Goal: Information Seeking & Learning: Compare options

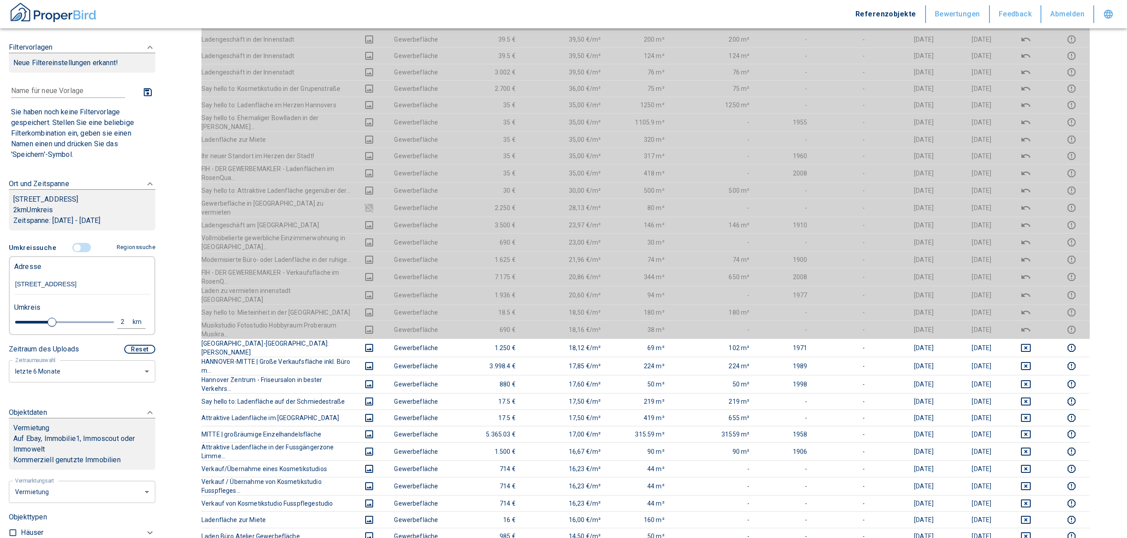
scroll to position [355, 0]
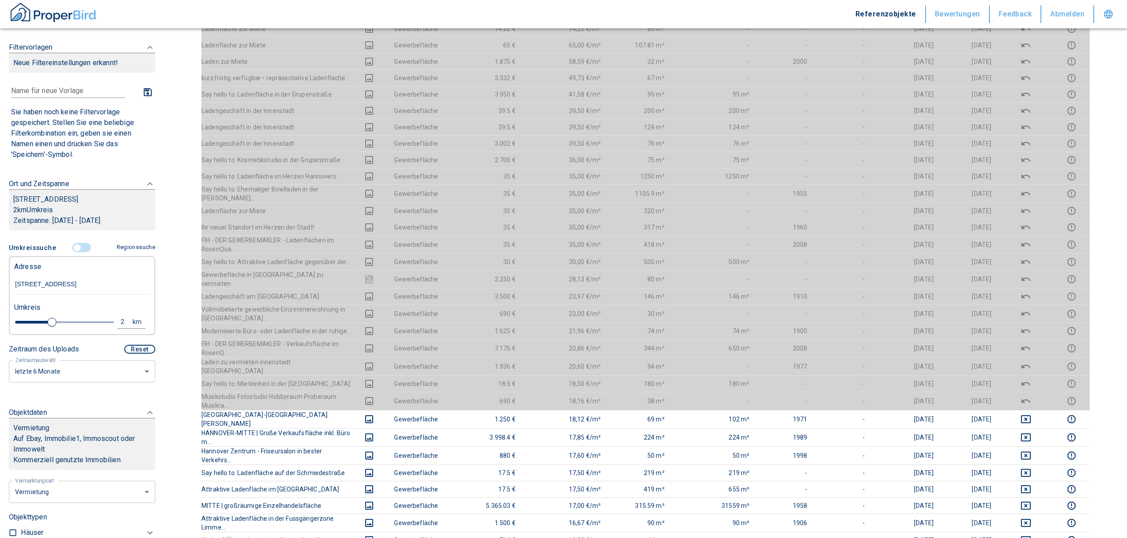
click at [73, 253] on input "controlled" at bounding box center [77, 248] width 27 height 10
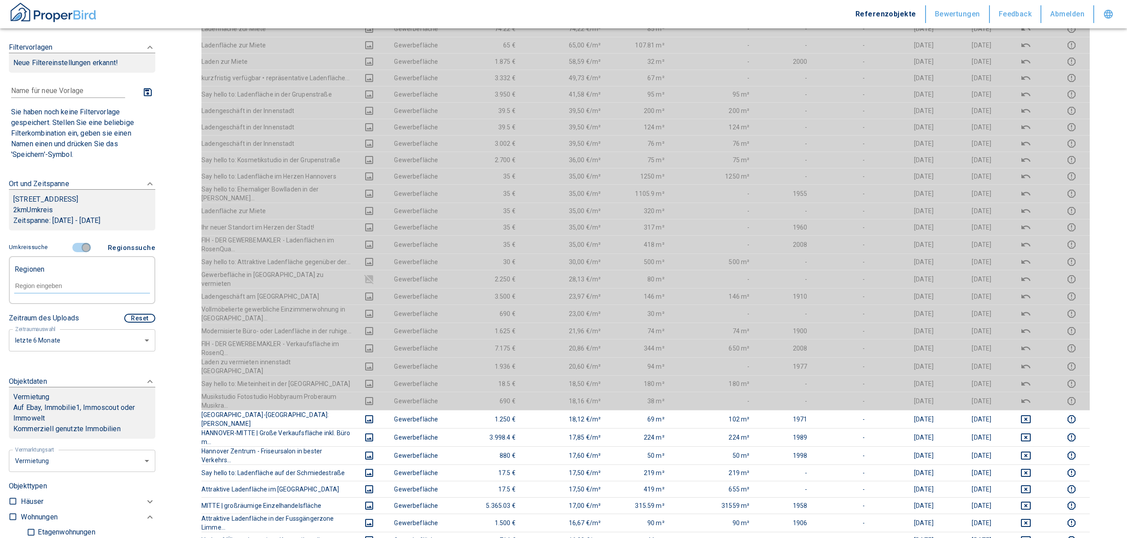
click at [80, 253] on input "controlled" at bounding box center [86, 248] width 27 height 10
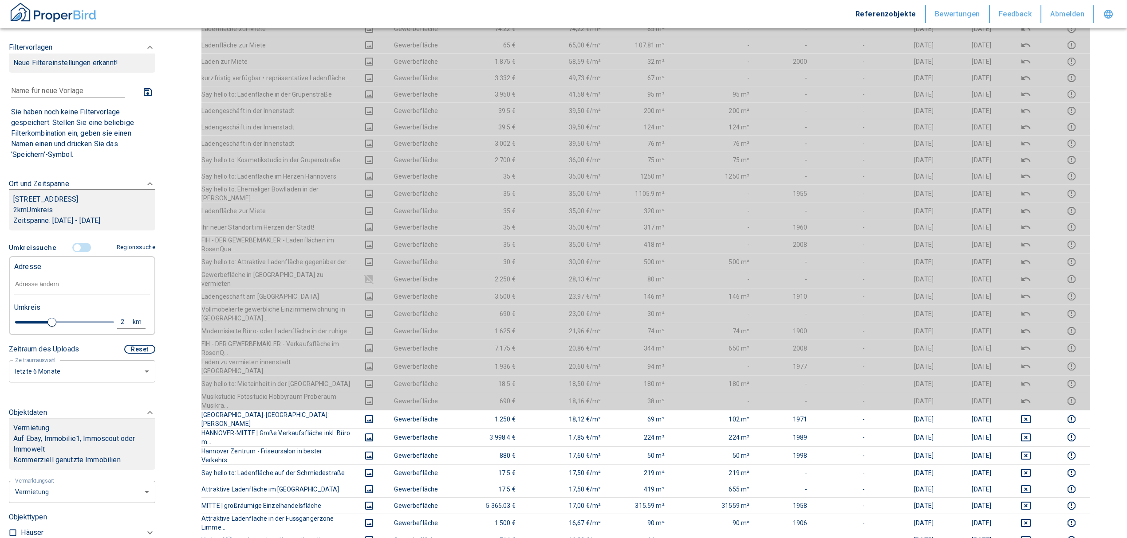
click at [50, 295] on input "text" at bounding box center [82, 285] width 136 height 20
type input "2020"
type input "1.8"
type input "2020"
type input "1.6"
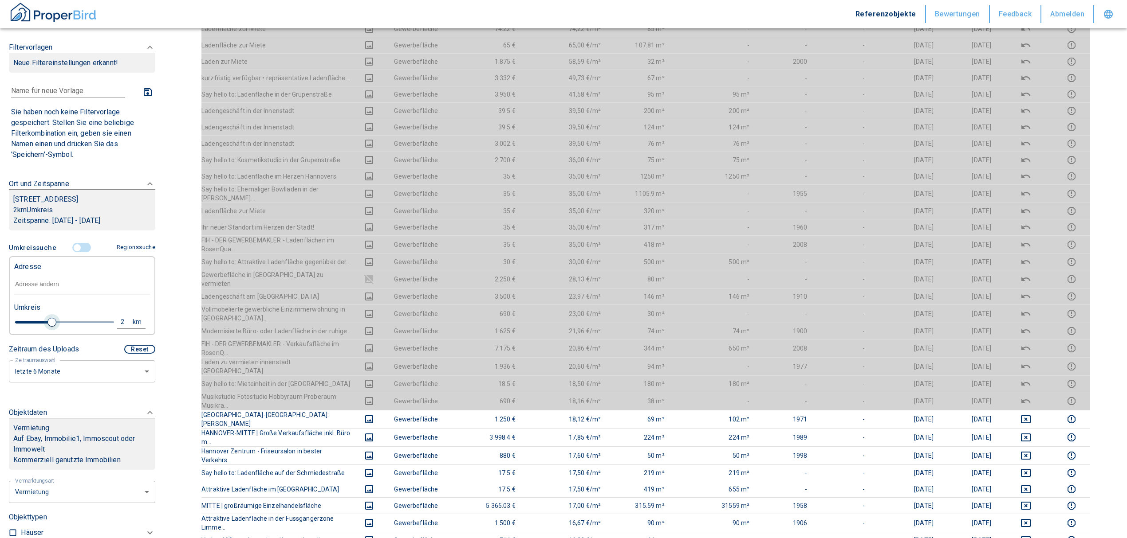
type input "2020"
type input "1.4"
type input "2020"
type input "1.2"
type input "2020"
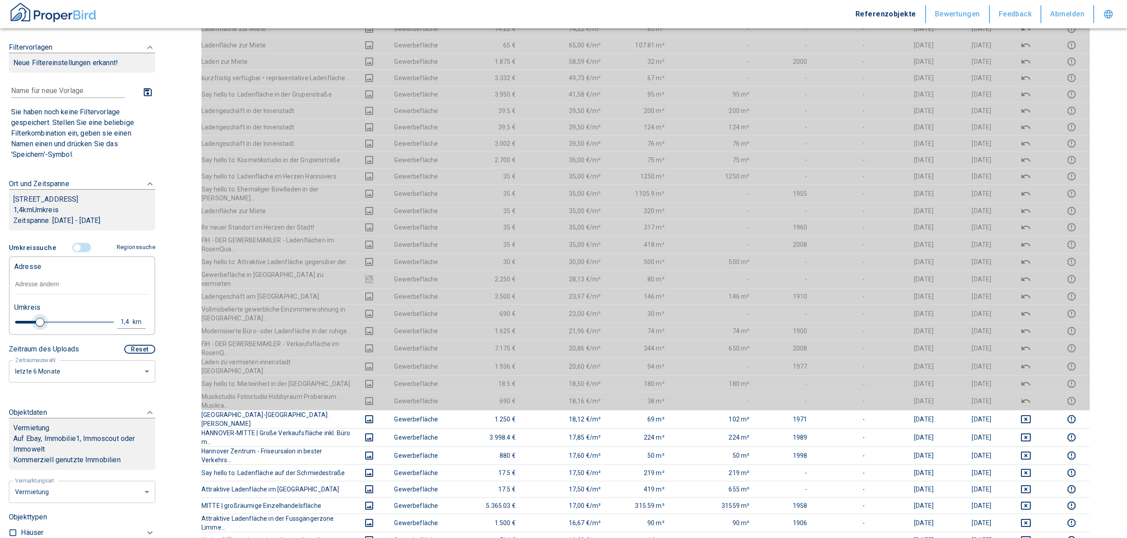
type input "1"
drag, startPoint x: 49, startPoint y: 336, endPoint x: 30, endPoint y: 325, distance: 21.5
click at [30, 325] on span at bounding box center [31, 322] width 9 height 9
type input "2020"
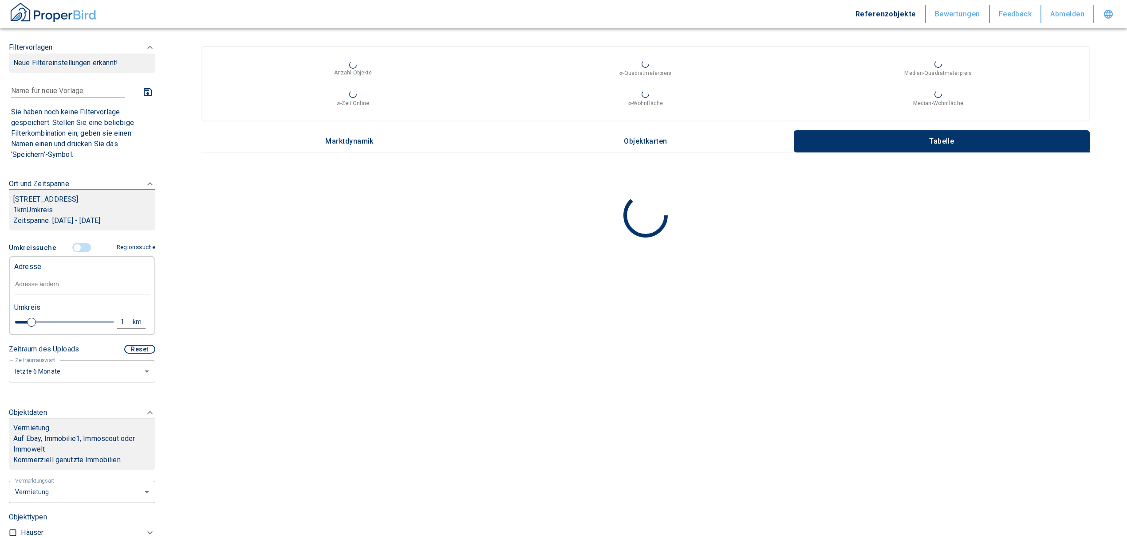
click at [35, 293] on input "text" at bounding box center [82, 285] width 136 height 20
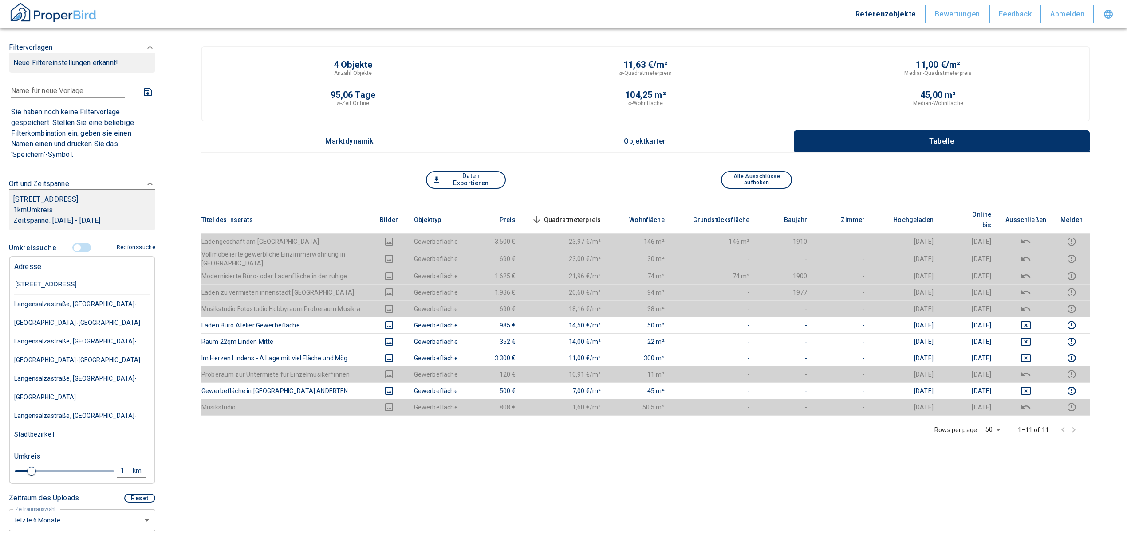
type input "[STREET_ADDRESS]"
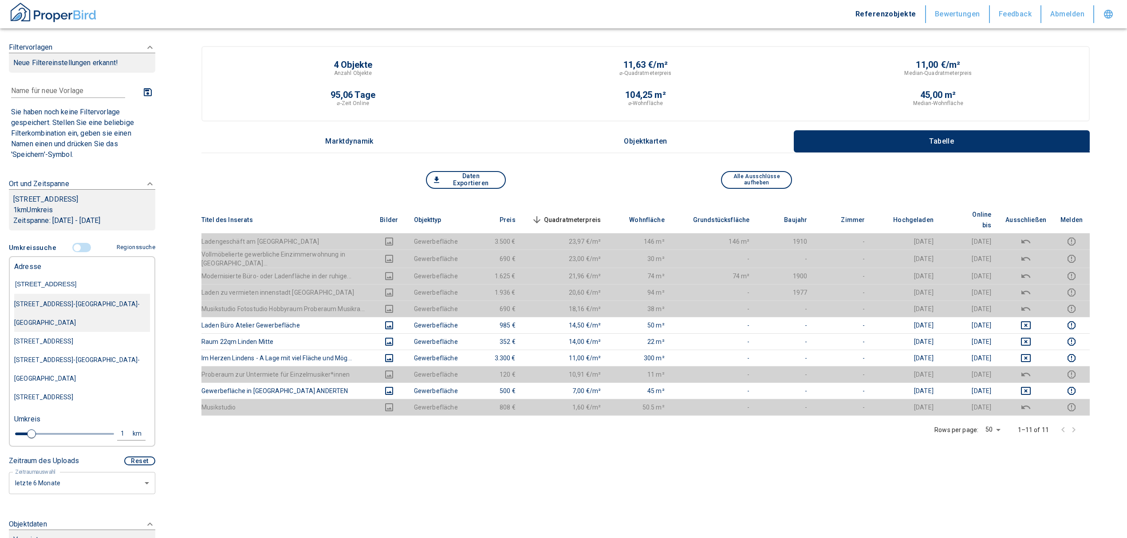
click at [40, 320] on div "[STREET_ADDRESS]-[GEOGRAPHIC_DATA]-[GEOGRAPHIC_DATA]" at bounding box center [82, 313] width 136 height 37
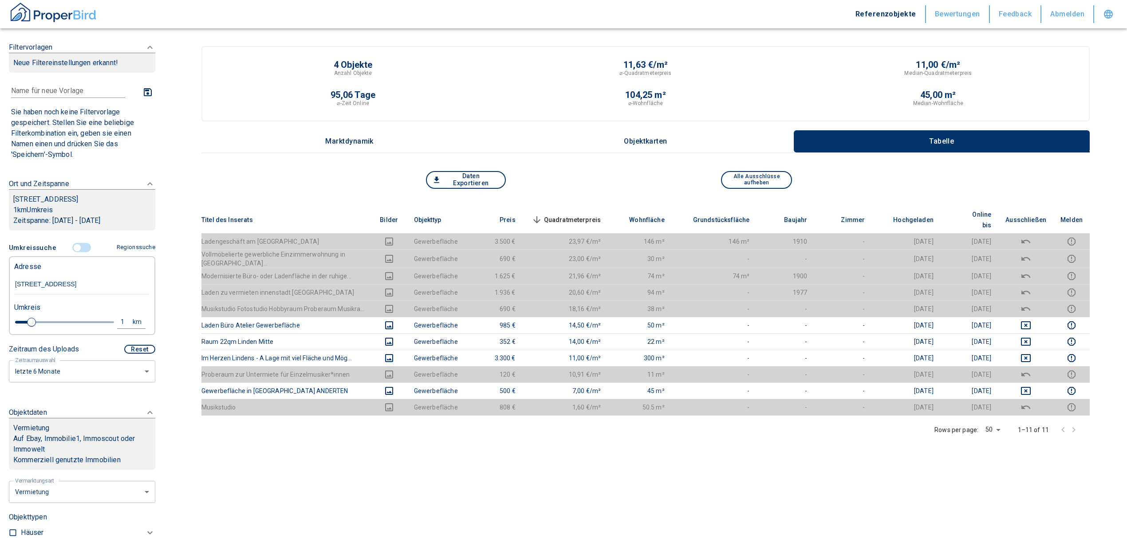
type input "2020"
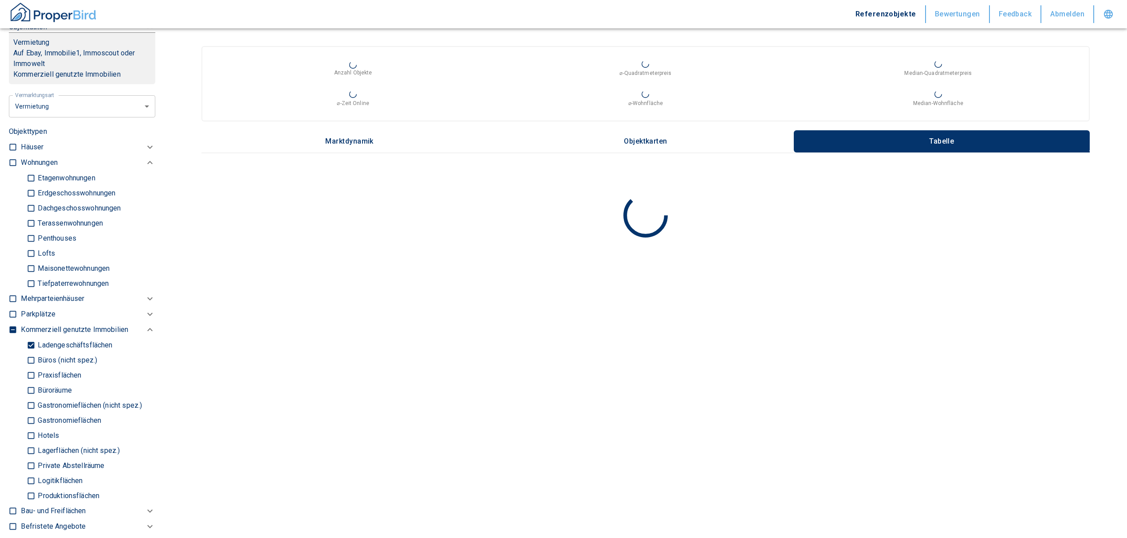
scroll to position [473, 0]
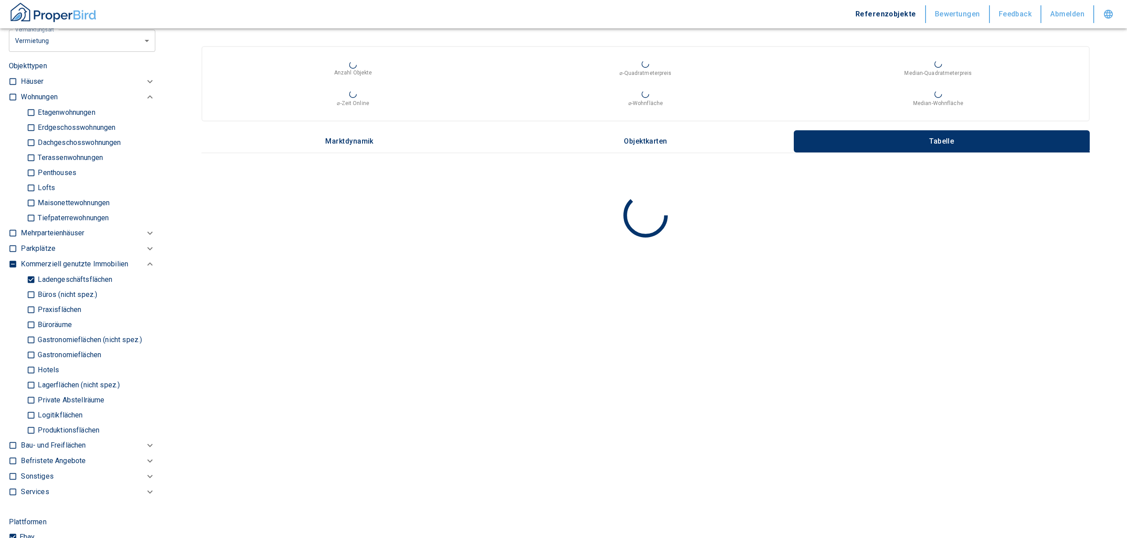
type input "[STREET_ADDRESS]-[GEOGRAPHIC_DATA]-[GEOGRAPHIC_DATA]"
click at [31, 272] on input "Ladengeschäftsflächen" at bounding box center [31, 280] width 9 height 16
checkbox input "false"
type input "2020"
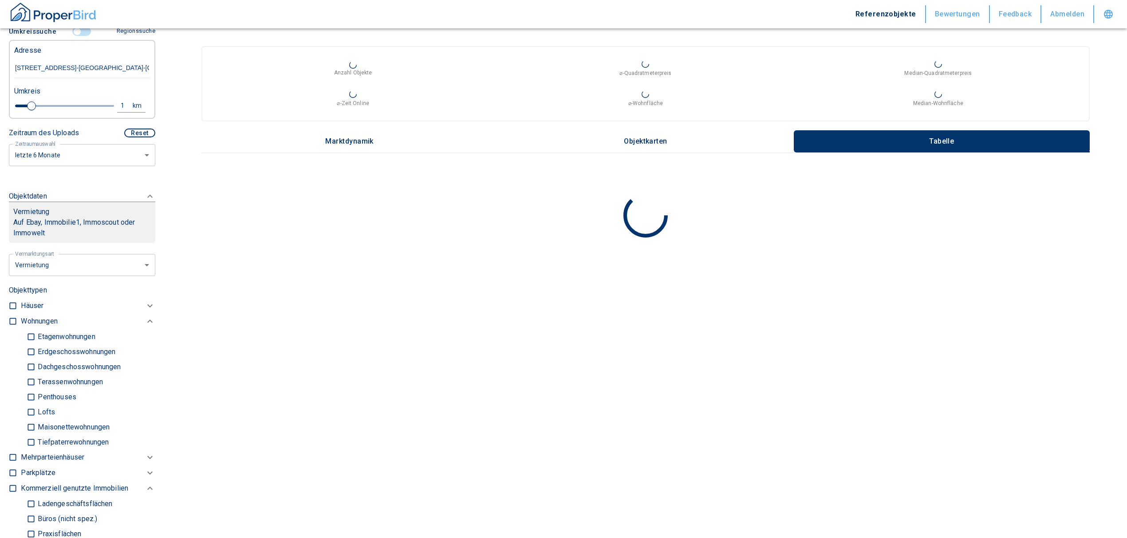
scroll to position [236, 0]
click at [12, 318] on input "checkbox" at bounding box center [12, 322] width 9 height 9
checkbox input "true"
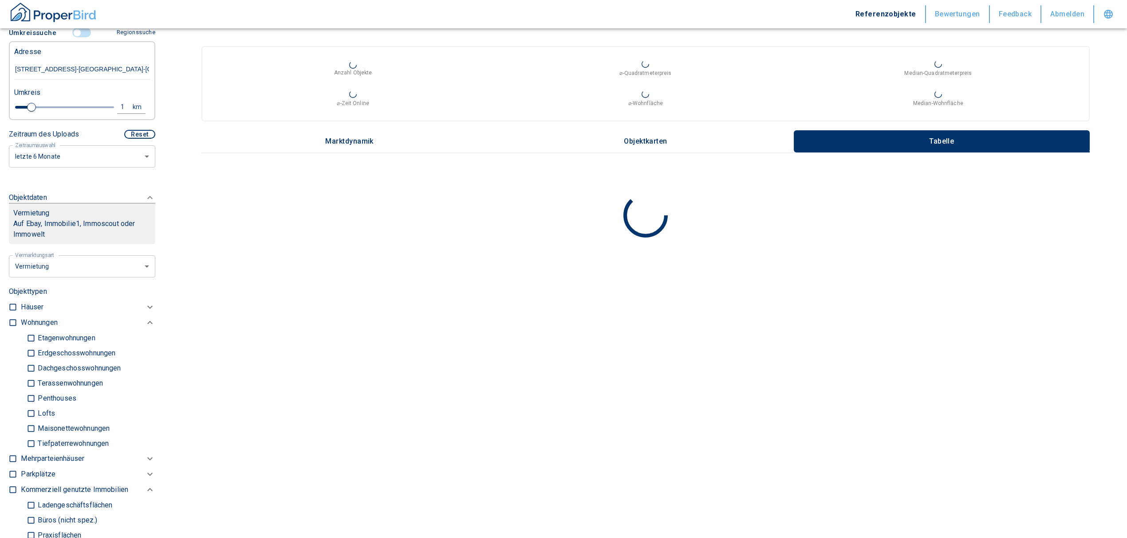
checkbox input "true"
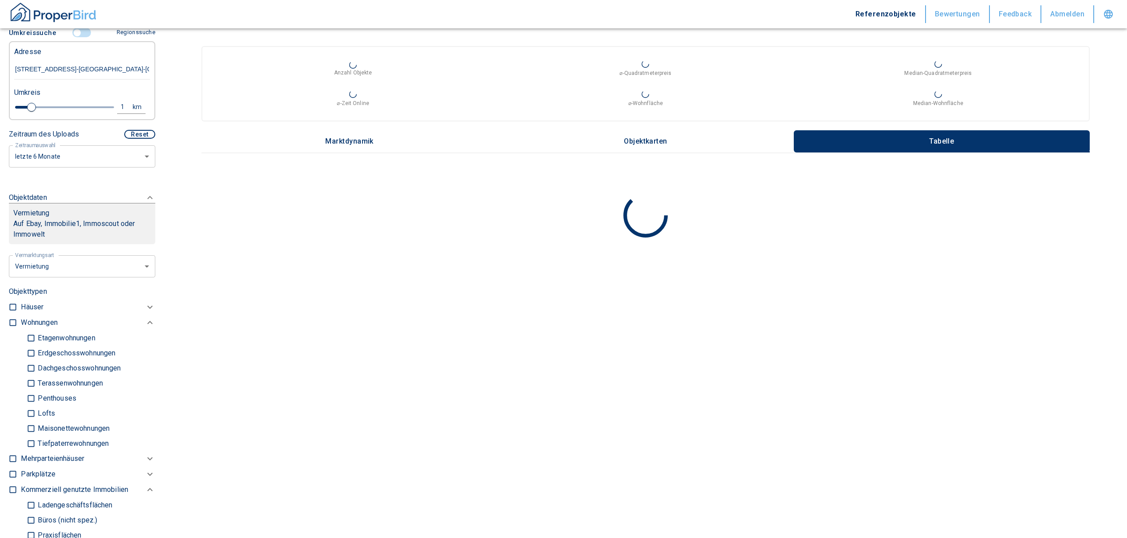
checkbox input "true"
type input "2020"
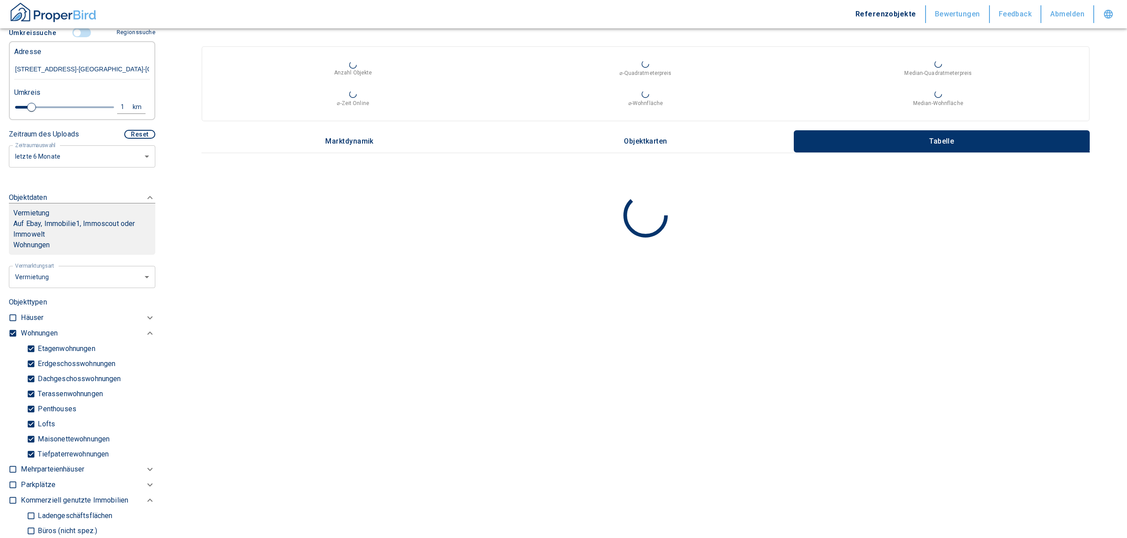
click at [31, 447] on input "Tiefpaterrewohnungen" at bounding box center [31, 455] width 9 height 16
checkbox input "false"
type input "2020"
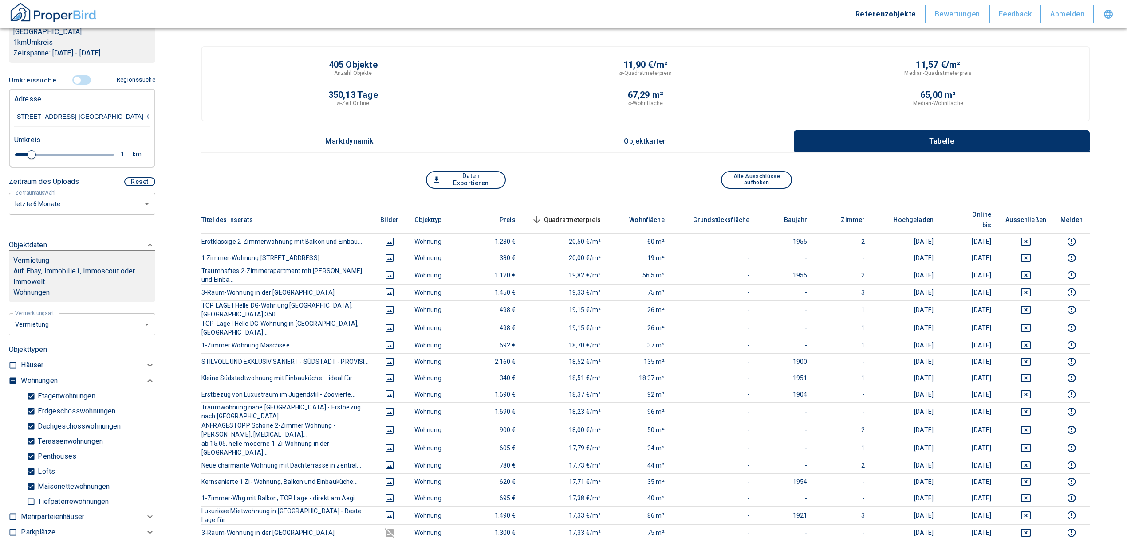
scroll to position [118, 0]
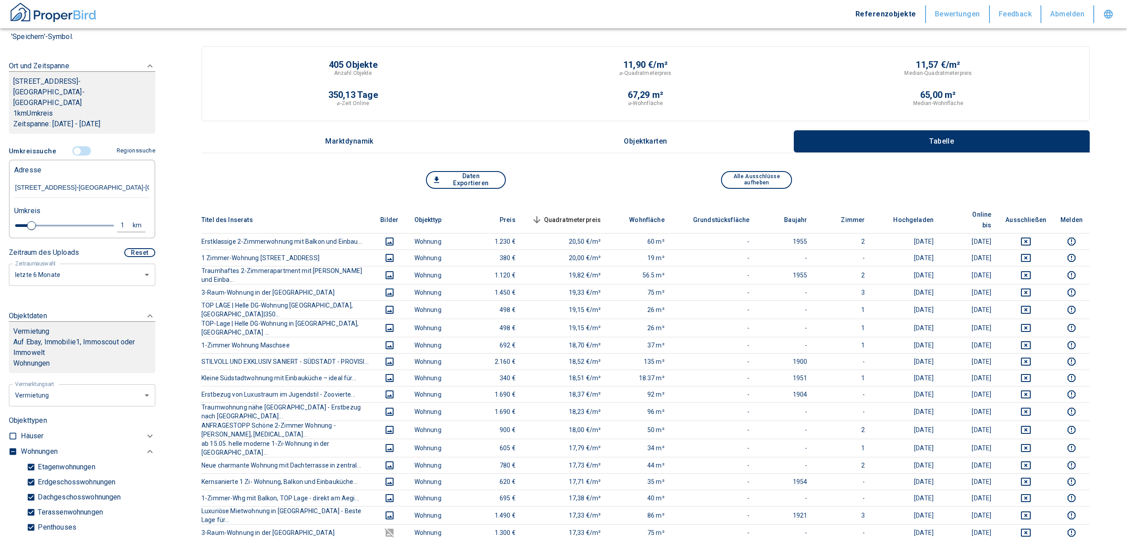
click at [119, 220] on div "1" at bounding box center [127, 225] width 16 height 11
drag, startPoint x: 47, startPoint y: 216, endPoint x: 27, endPoint y: 215, distance: 19.5
click at [27, 216] on div "1 km Neue Suchen" at bounding box center [75, 226] width 136 height 21
type input "0,5"
click at [94, 219] on button "Neue Suchen" at bounding box center [118, 225] width 49 height 12
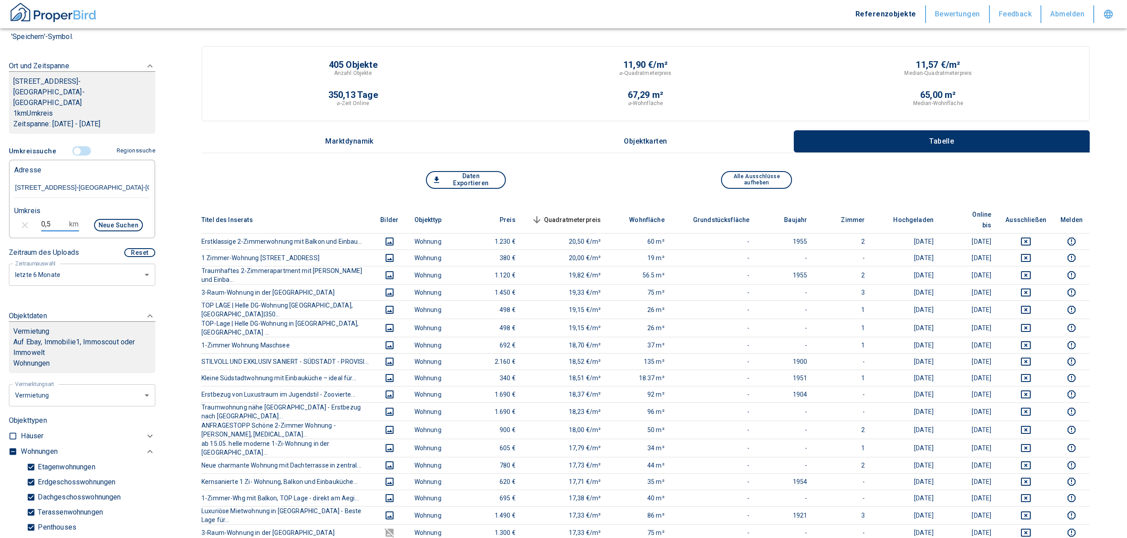
type input "2020"
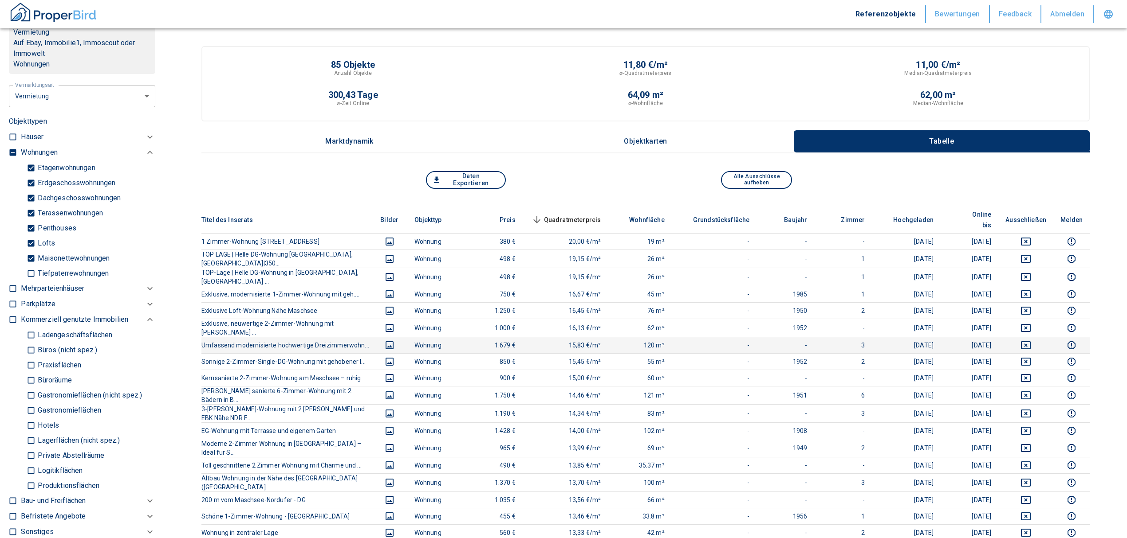
scroll to position [414, 0]
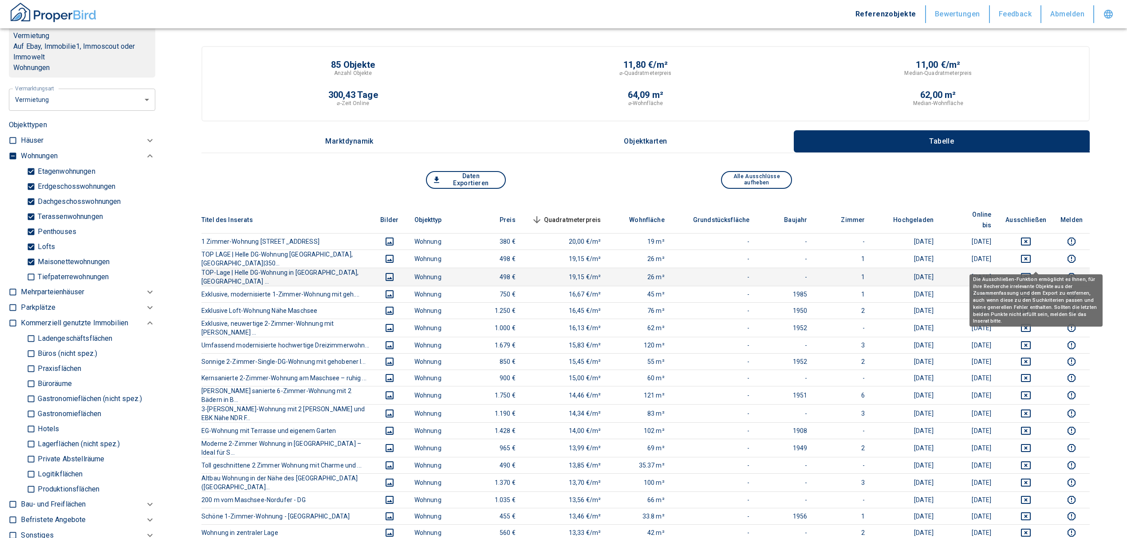
click at [1030, 272] on icon "deselect this listing" at bounding box center [1025, 277] width 11 height 11
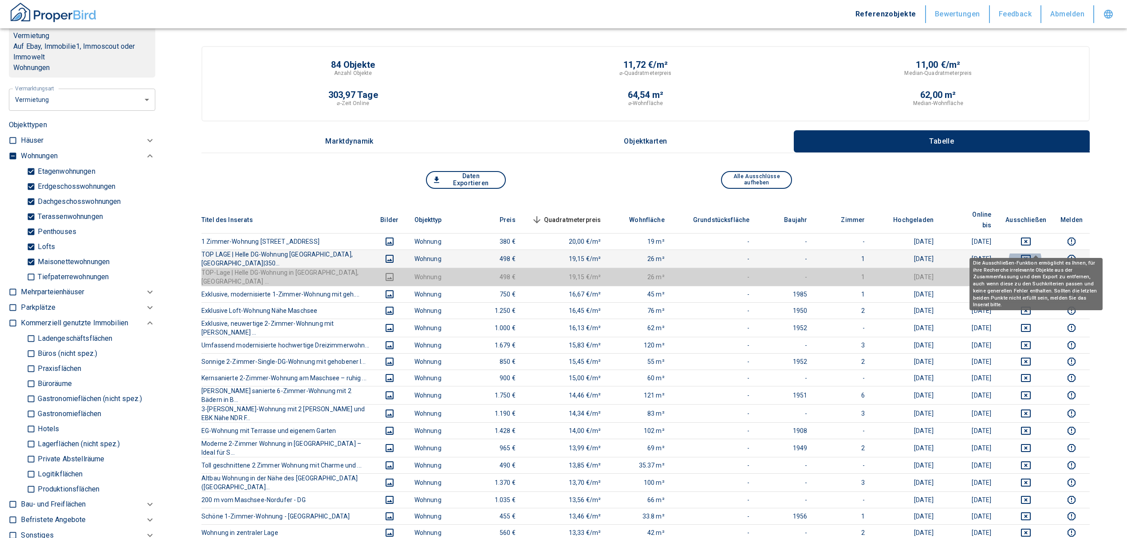
click at [1031, 254] on icon "deselect this listing" at bounding box center [1025, 259] width 11 height 11
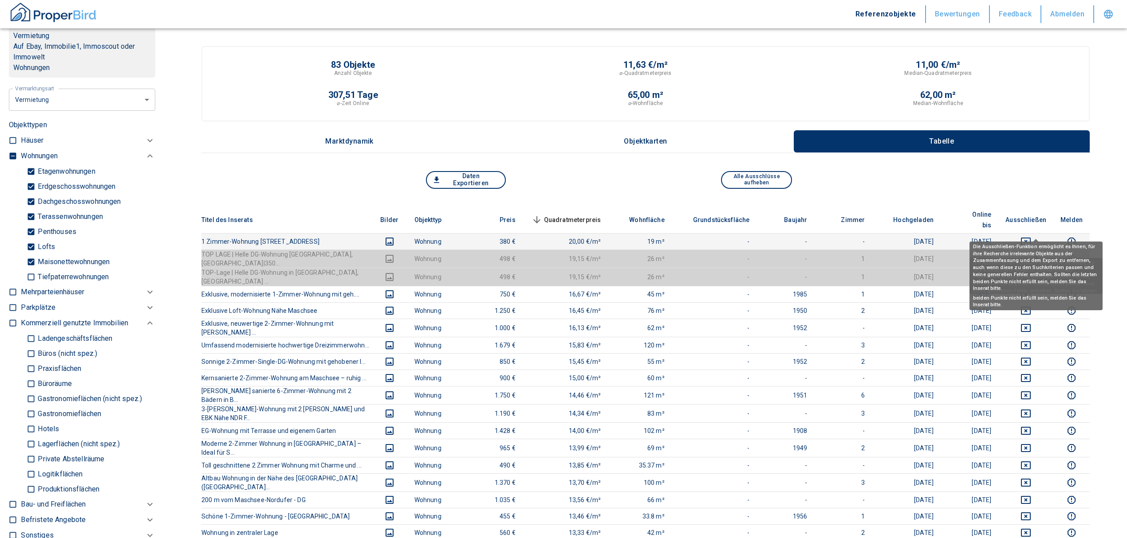
click at [1031, 236] on icon "deselect this listing" at bounding box center [1025, 241] width 11 height 11
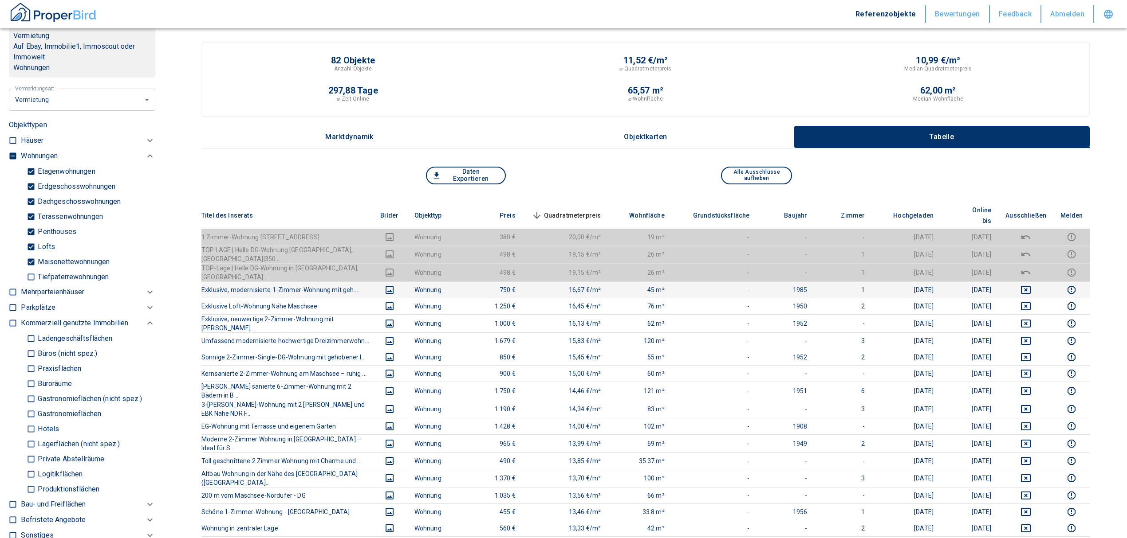
scroll to position [0, 0]
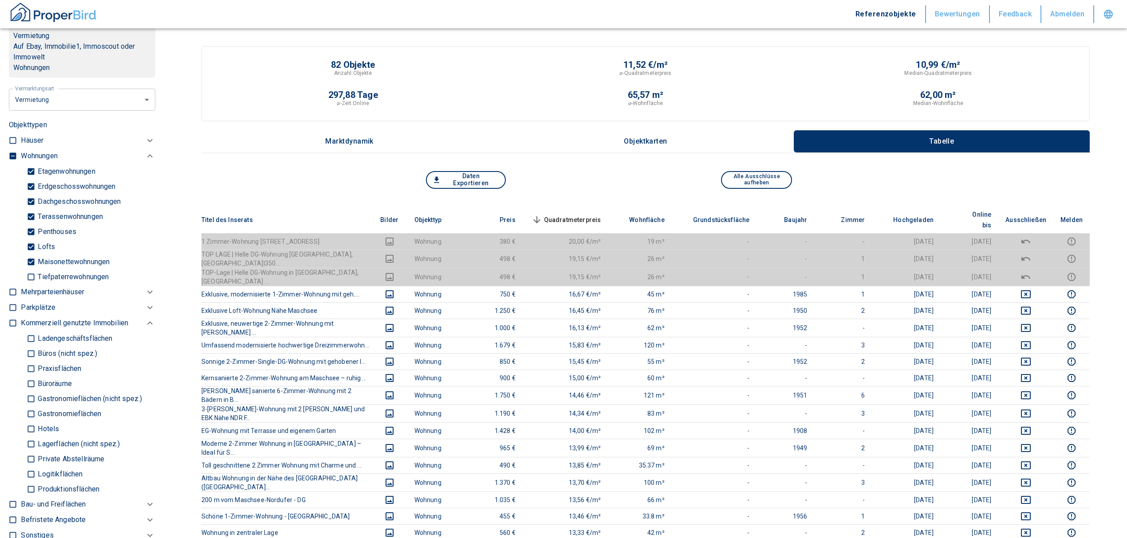
click at [592, 215] on span "Quadratmeterpreis sorted descending" at bounding box center [565, 220] width 71 height 11
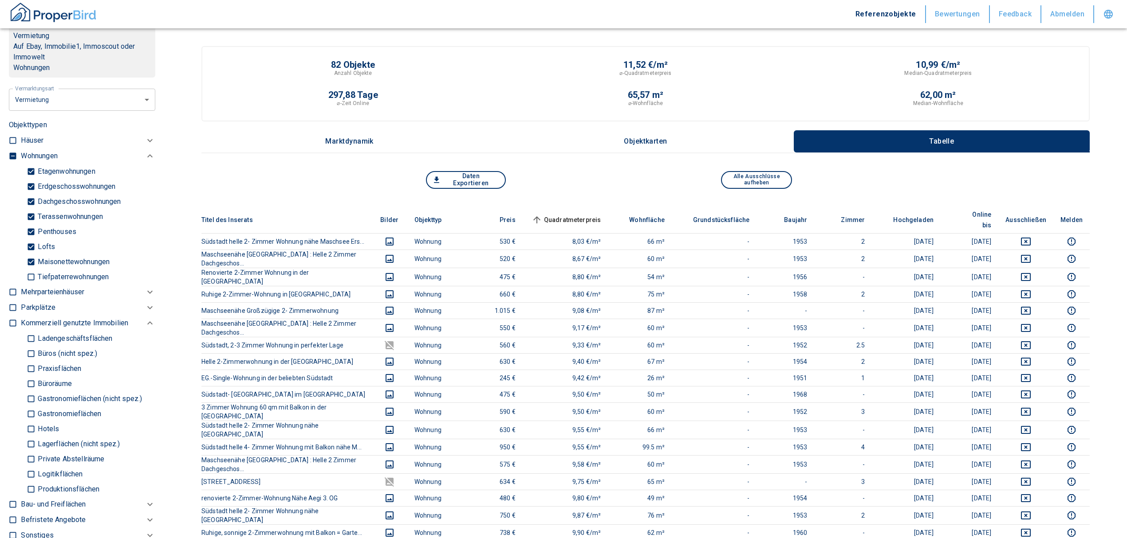
click at [592, 215] on span "Quadratmeterpreis sorted ascending" at bounding box center [565, 220] width 71 height 11
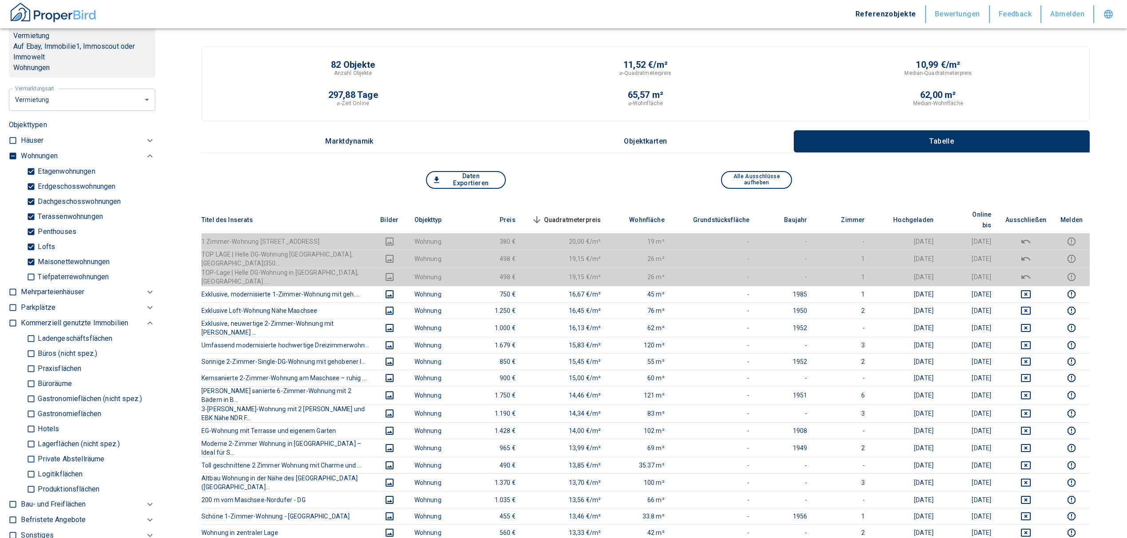
click at [595, 215] on span "Quadratmeterpreis sorted descending" at bounding box center [565, 220] width 71 height 11
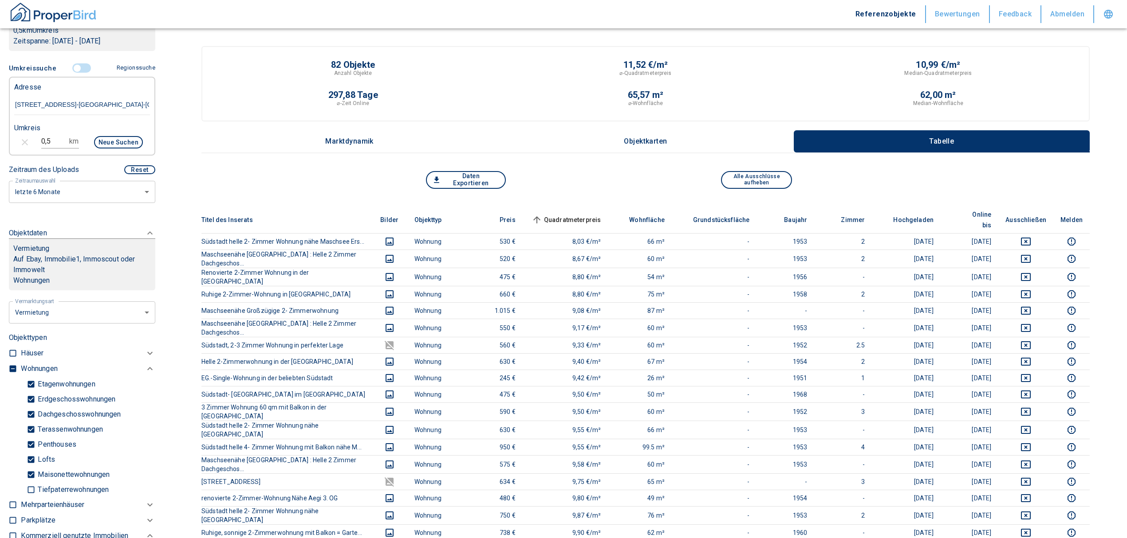
scroll to position [177, 0]
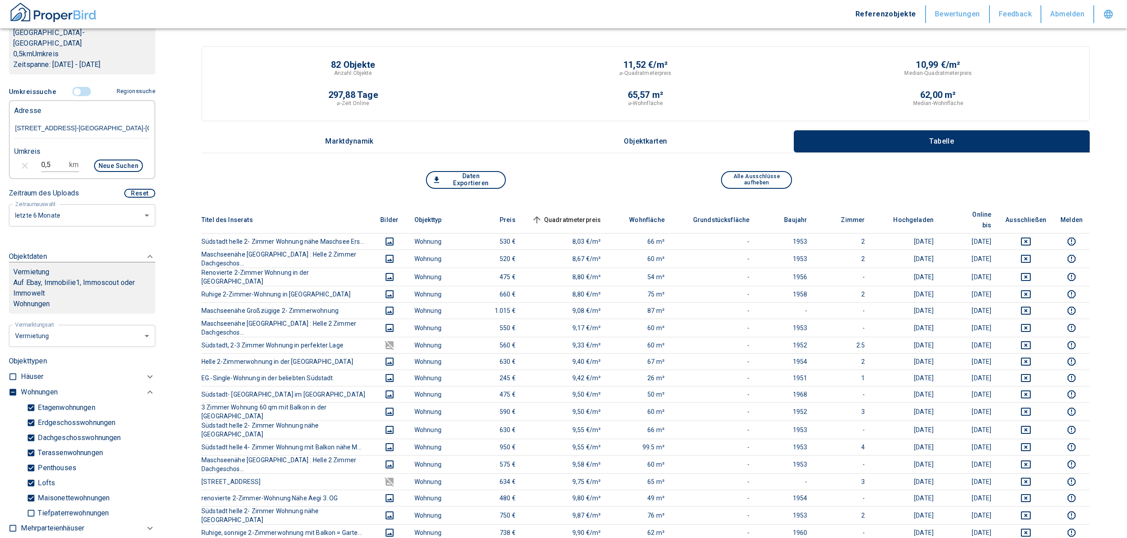
click at [74, 87] on input "controlled" at bounding box center [77, 92] width 27 height 10
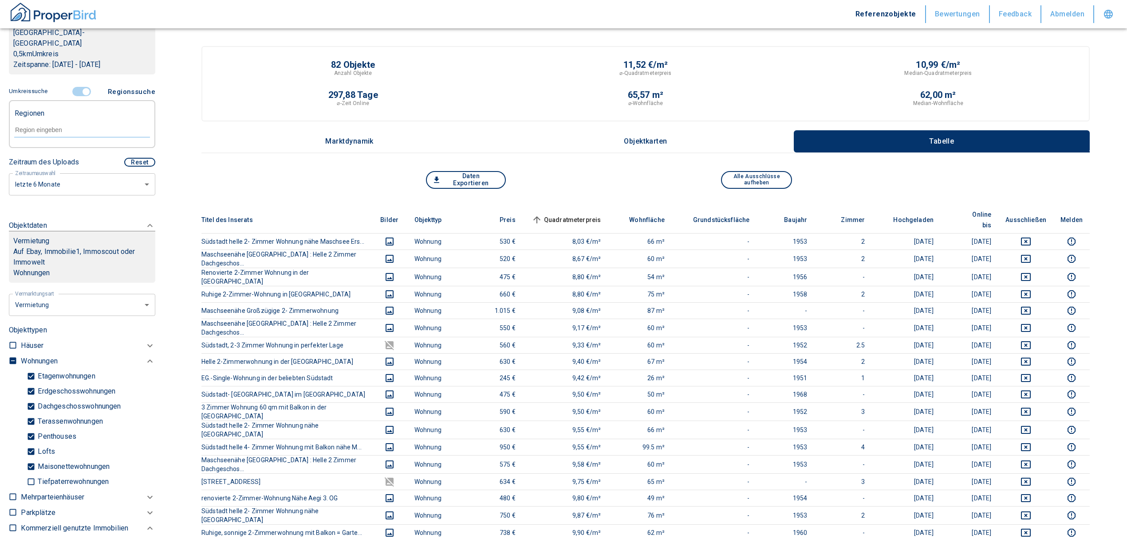
click at [56, 126] on input "text" at bounding box center [82, 130] width 136 height 8
click at [70, 138] on li "30169 [GEOGRAPHIC_DATA]" at bounding box center [77, 140] width 127 height 16
type input "30169"
type input "2020"
type input "30169 [GEOGRAPHIC_DATA]"
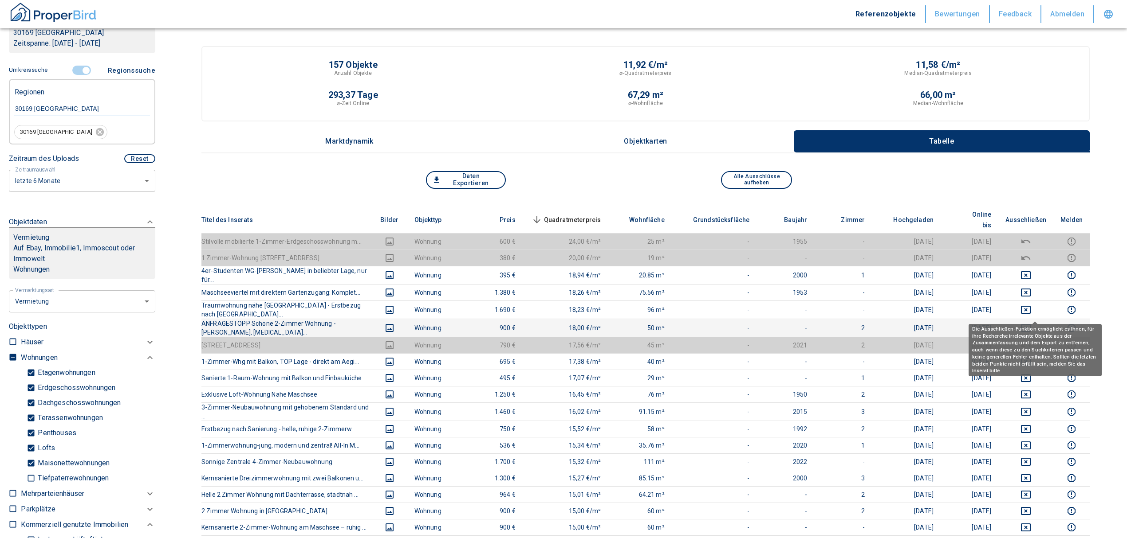
click at [1031, 323] on icon "deselect this listing" at bounding box center [1025, 328] width 11 height 11
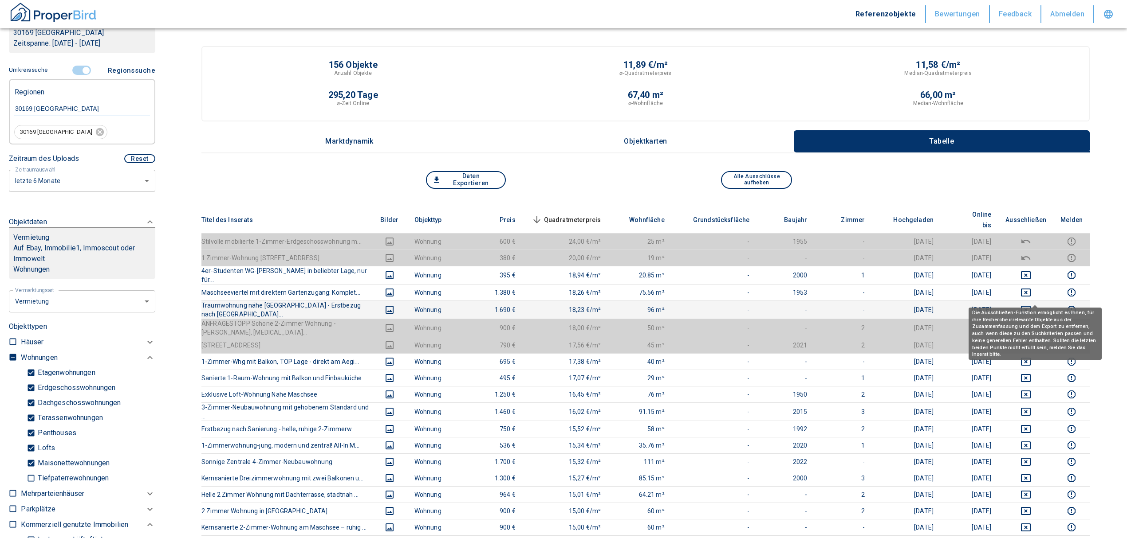
click at [1030, 306] on icon "deselect this listing" at bounding box center [1026, 310] width 10 height 8
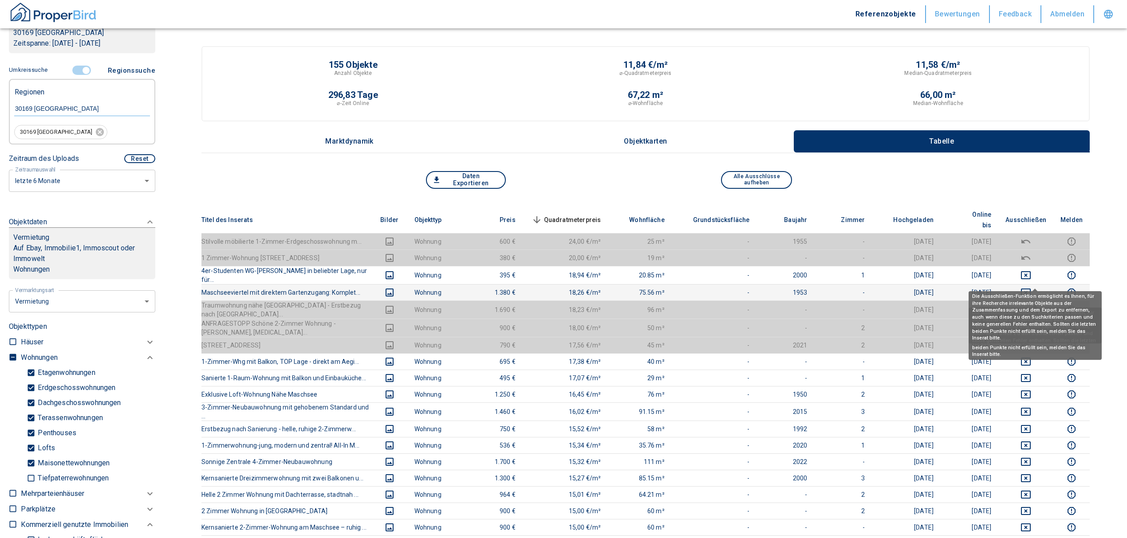
click at [1030, 289] on icon "deselect this listing" at bounding box center [1026, 293] width 10 height 8
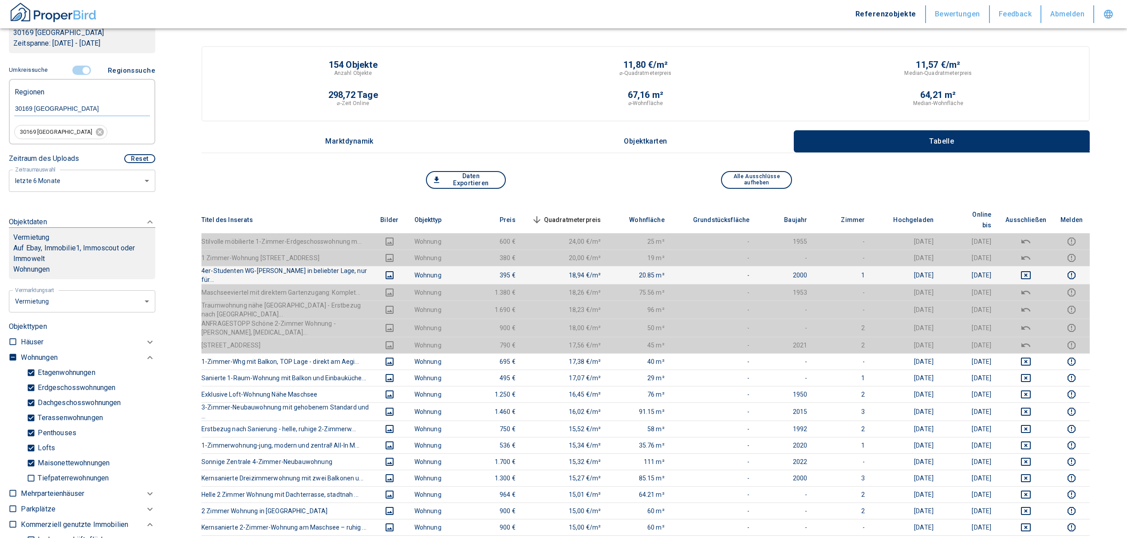
click at [1033, 266] on td at bounding box center [1025, 275] width 55 height 18
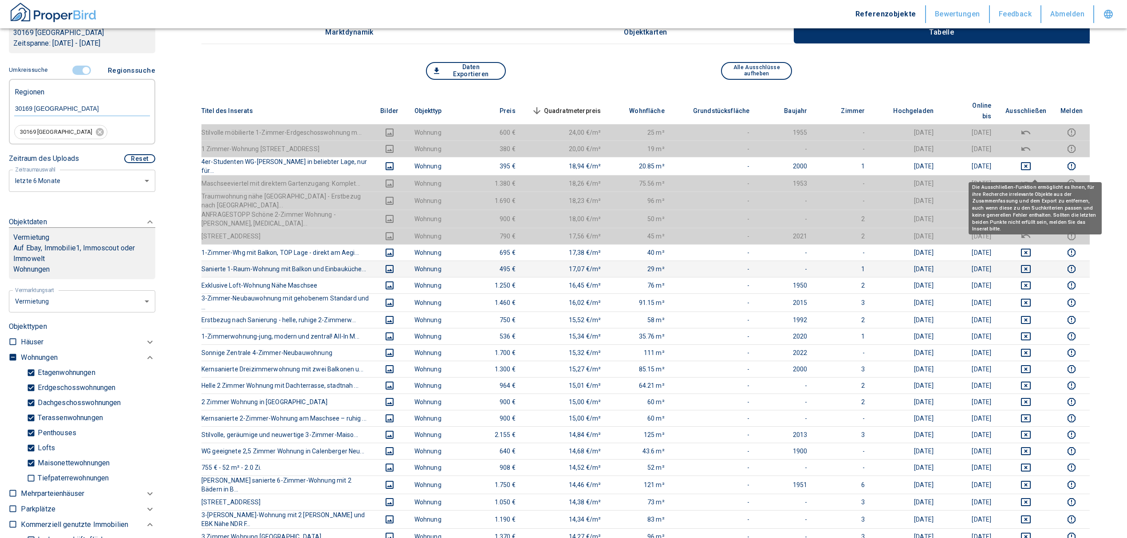
scroll to position [118, 0]
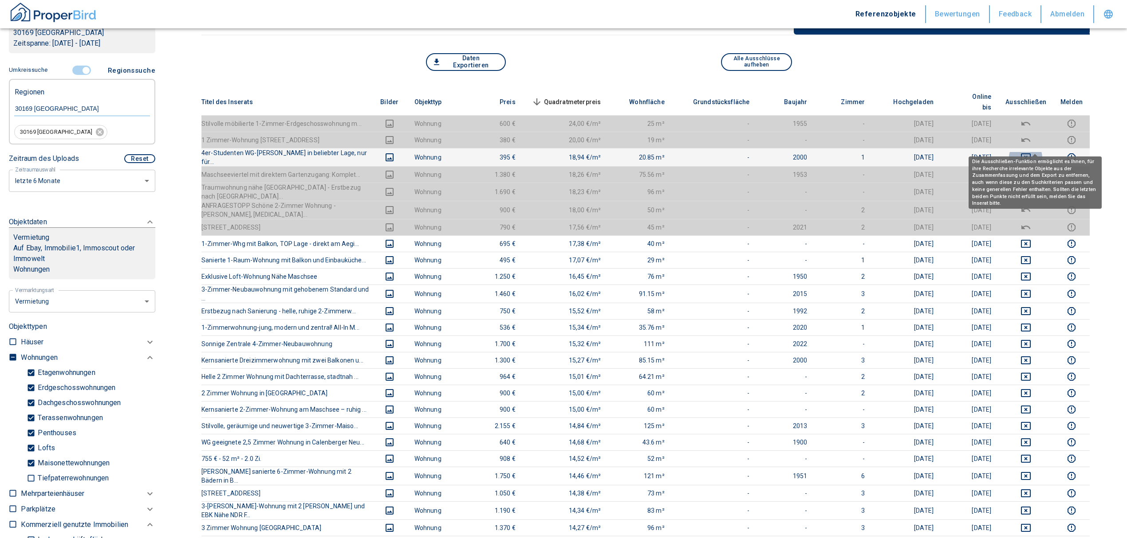
click at [1030, 153] on icon "deselect this listing" at bounding box center [1026, 157] width 10 height 8
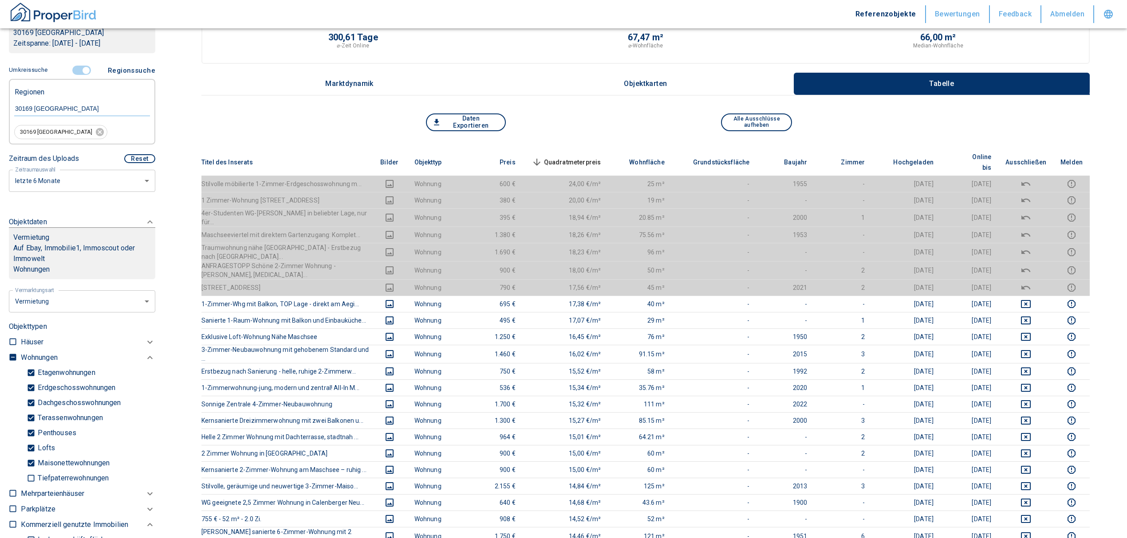
scroll to position [0, 0]
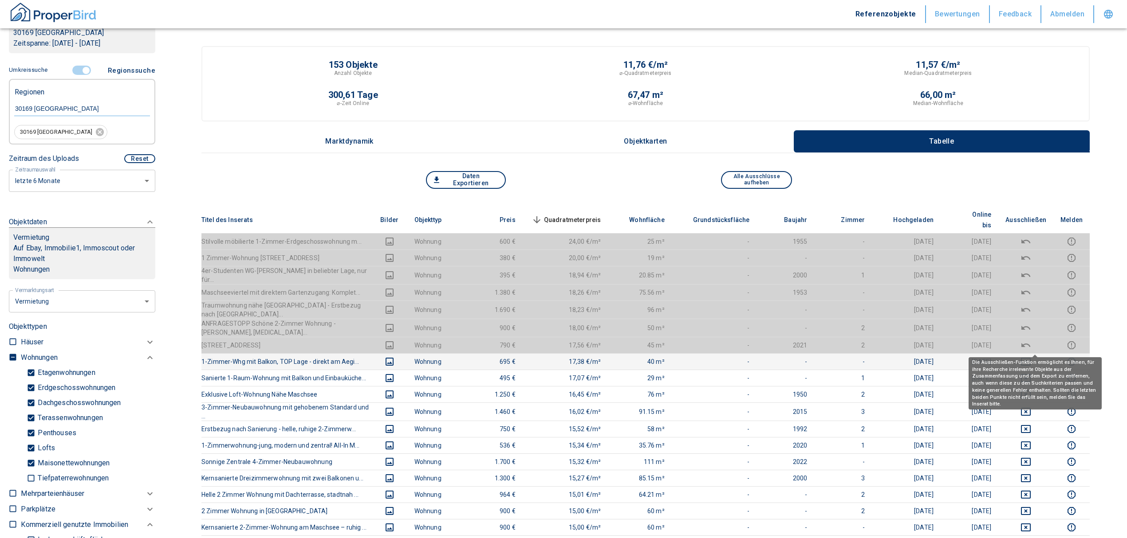
click at [1030, 358] on icon "deselect this listing" at bounding box center [1026, 362] width 10 height 8
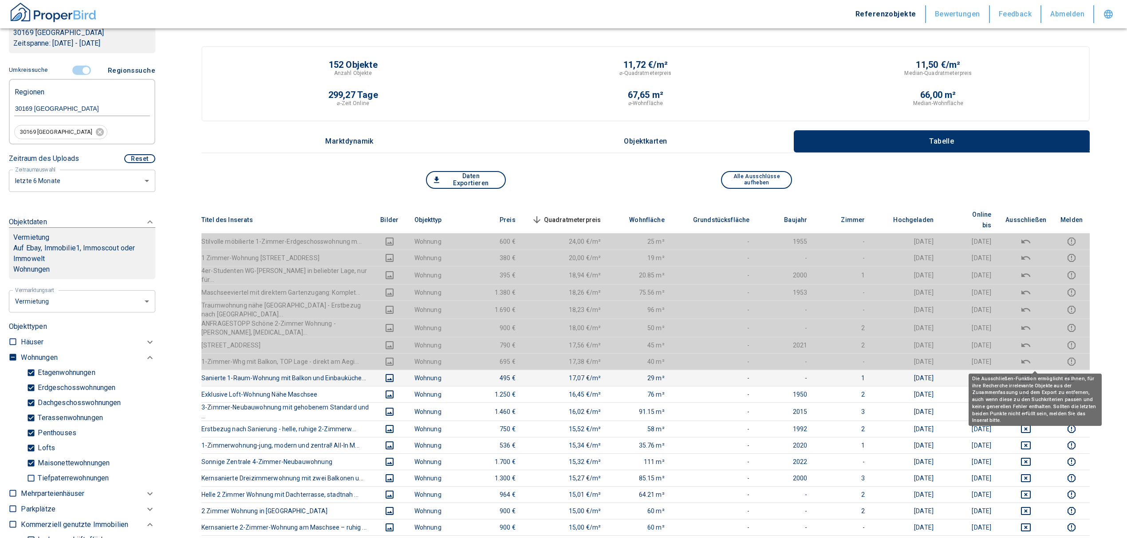
click at [1031, 373] on icon "deselect this listing" at bounding box center [1025, 378] width 11 height 11
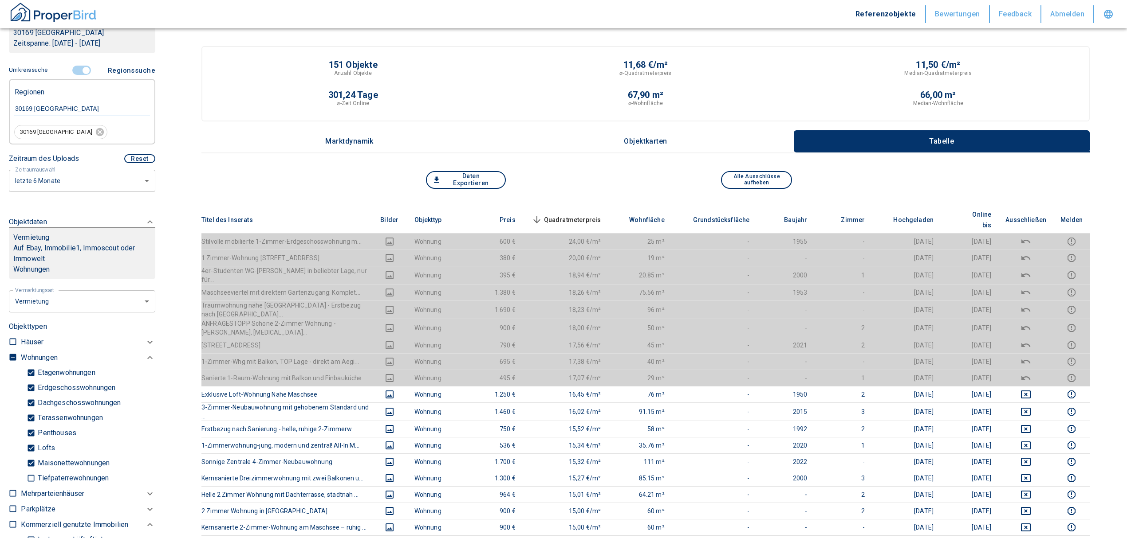
click at [588, 215] on span "Quadratmeterpreis sorted descending" at bounding box center [565, 220] width 71 height 11
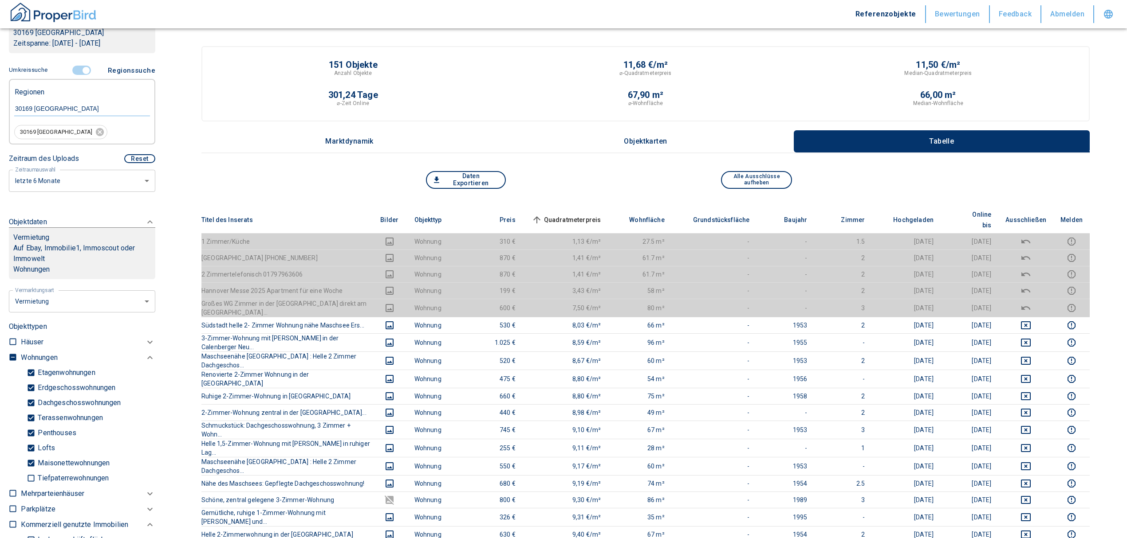
click at [588, 215] on span "Quadratmeterpreis sorted ascending" at bounding box center [565, 220] width 71 height 11
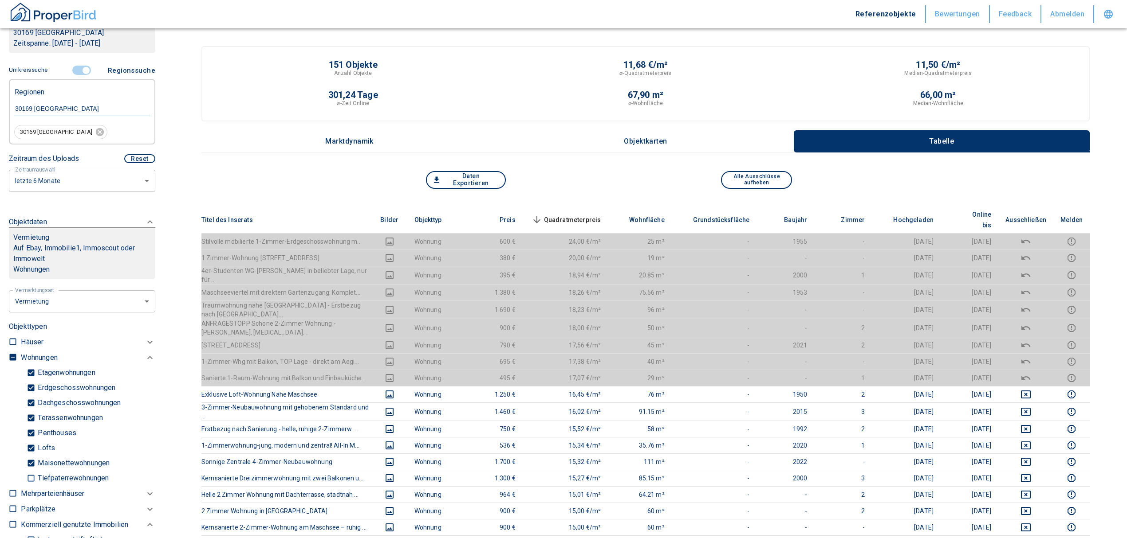
click at [577, 215] on span "Quadratmeterpreis sorted descending" at bounding box center [565, 220] width 71 height 11
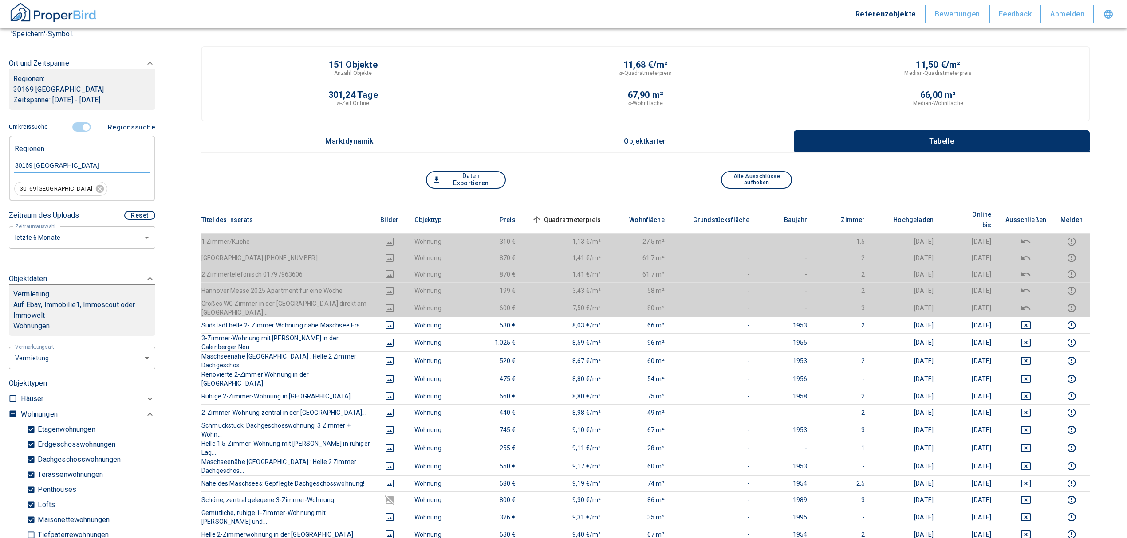
scroll to position [118, 0]
click at [83, 122] on span at bounding box center [82, 130] width 26 height 17
click at [82, 126] on input "controlled" at bounding box center [86, 130] width 27 height 10
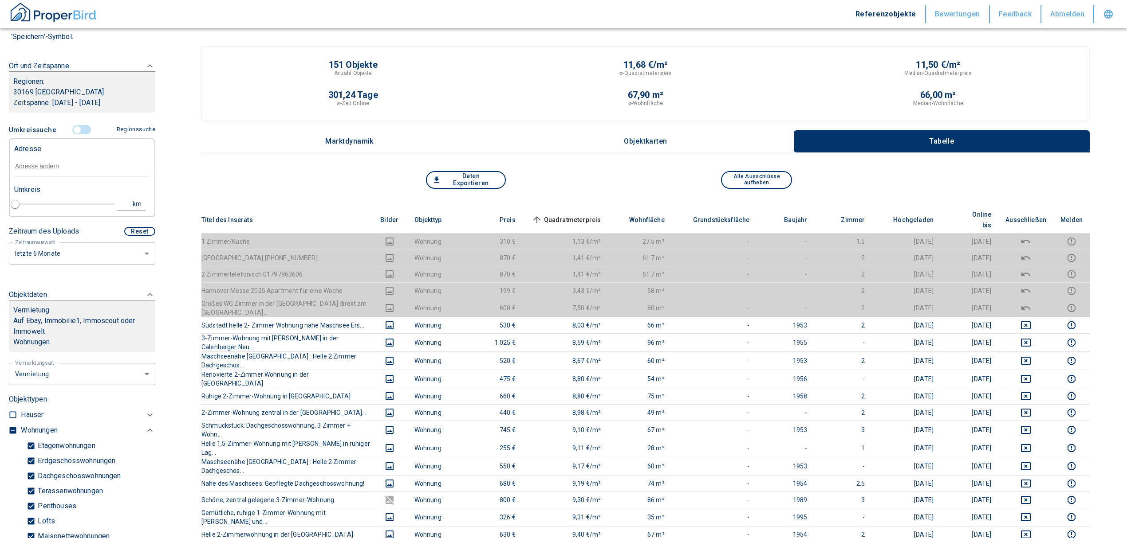
click at [61, 163] on input "text" at bounding box center [82, 167] width 136 height 20
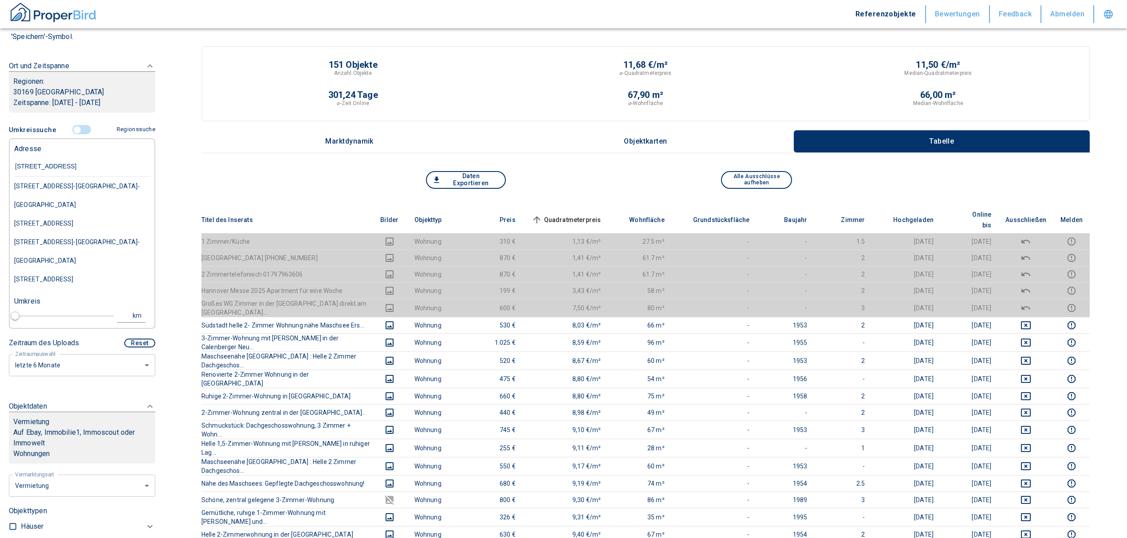
type input "[STREET_ADDRESS]"
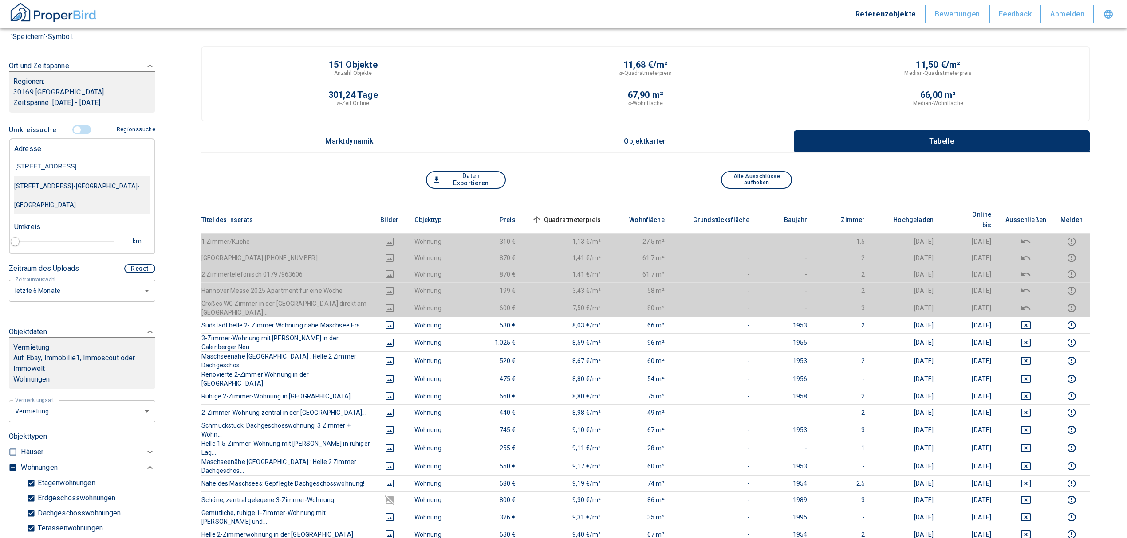
click at [67, 181] on div "[STREET_ADDRESS]-[GEOGRAPHIC_DATA]-[GEOGRAPHIC_DATA]" at bounding box center [82, 195] width 136 height 37
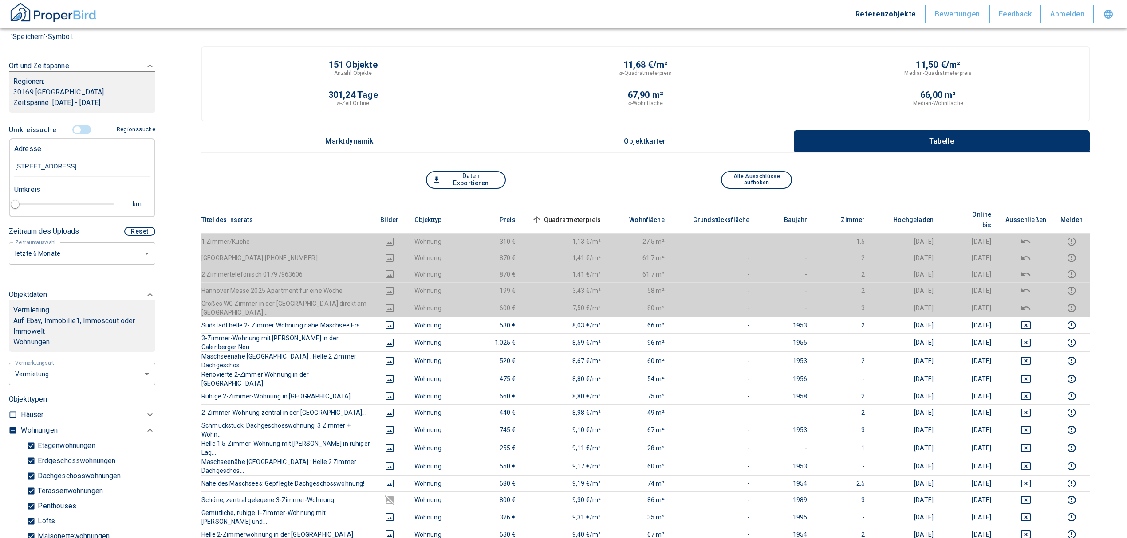
type input "2020"
type input "[STREET_ADDRESS]-[GEOGRAPHIC_DATA]-[GEOGRAPHIC_DATA]"
type input "1"
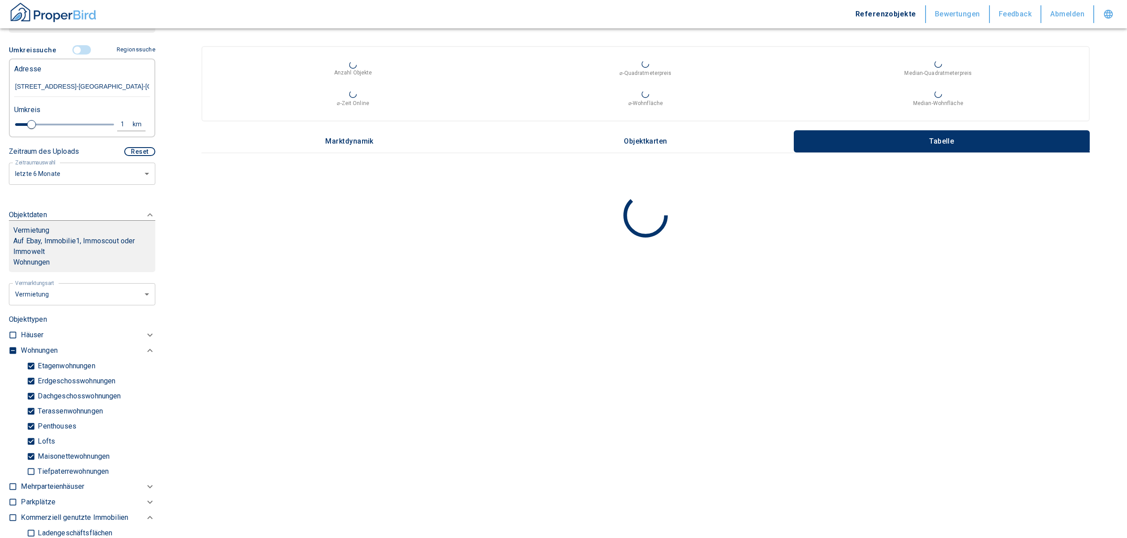
scroll to position [355, 0]
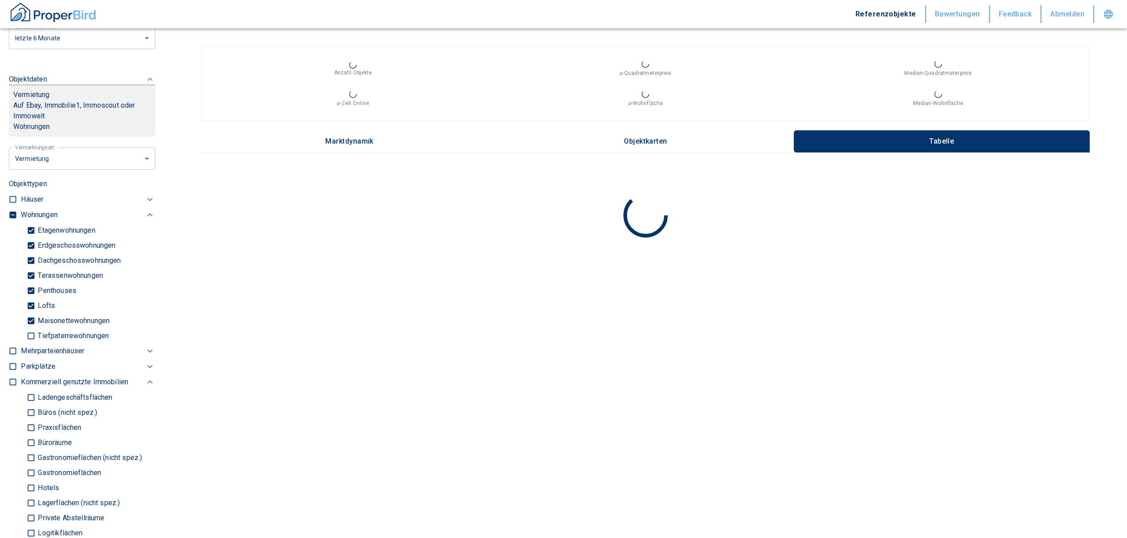
type input "[STREET_ADDRESS]-[GEOGRAPHIC_DATA]-[GEOGRAPHIC_DATA]"
click at [15, 208] on label at bounding box center [10, 214] width 13 height 12
click at [15, 211] on input "checkbox" at bounding box center [12, 215] width 9 height 9
checkbox input "true"
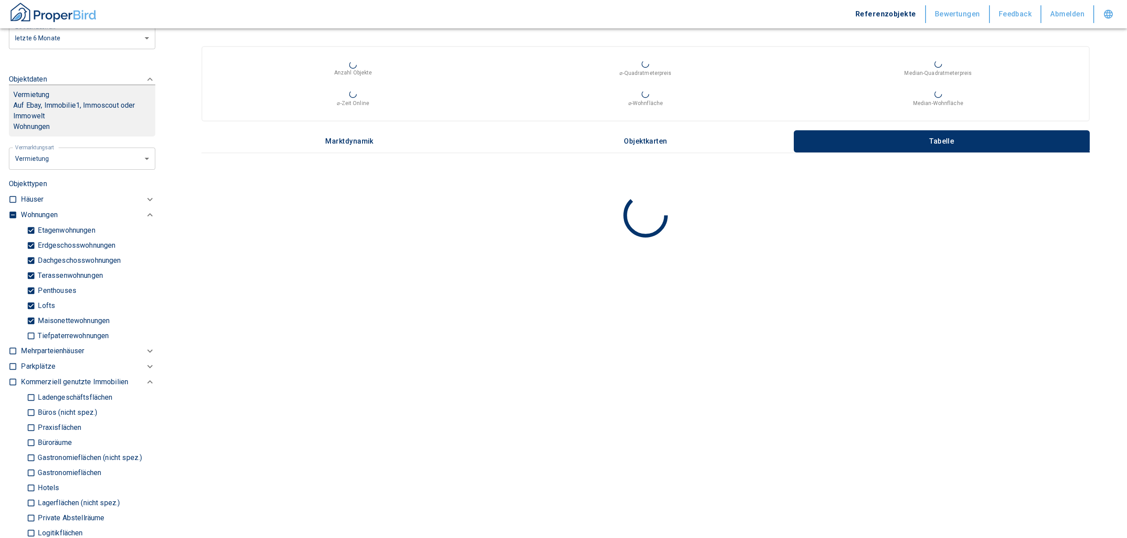
type input "2020"
click at [14, 211] on input "checkbox" at bounding box center [12, 215] width 9 height 9
checkbox input "false"
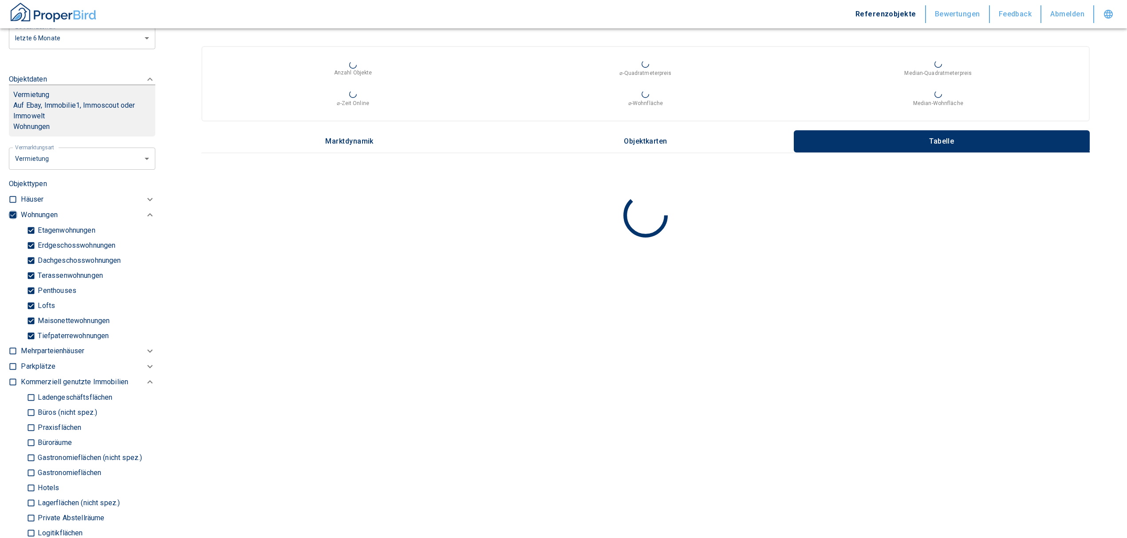
checkbox input "false"
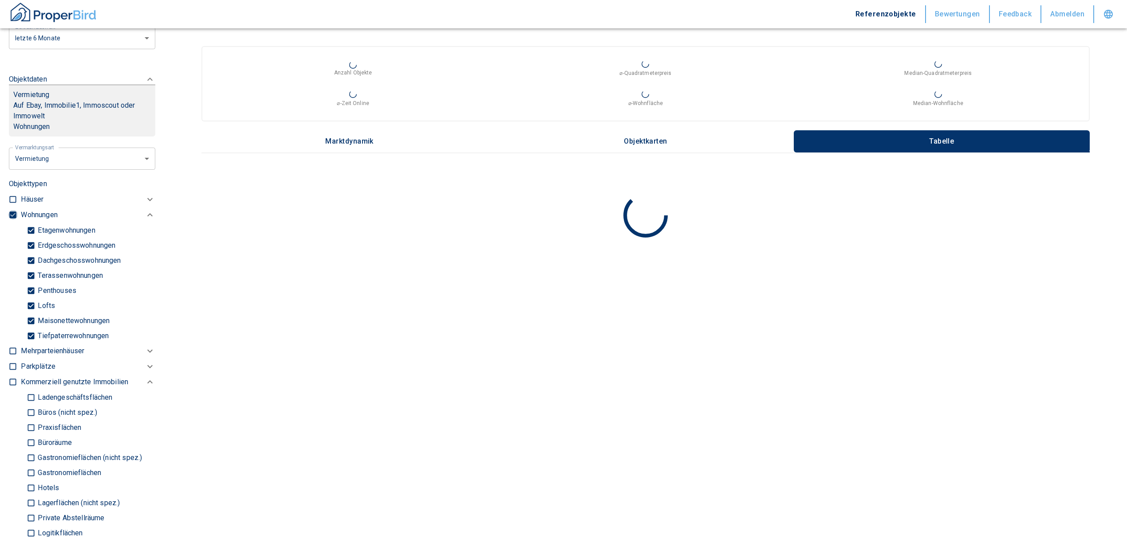
checkbox input "false"
type input "2020"
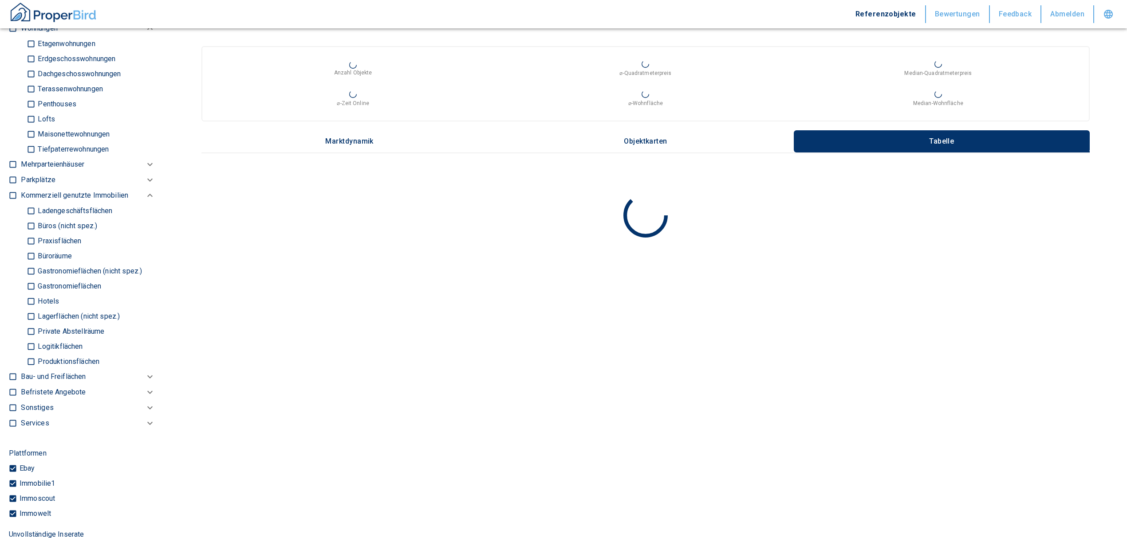
scroll to position [532, 0]
click at [28, 247] on input "Büroräume" at bounding box center [31, 255] width 9 height 16
checkbox input "true"
type input "2020"
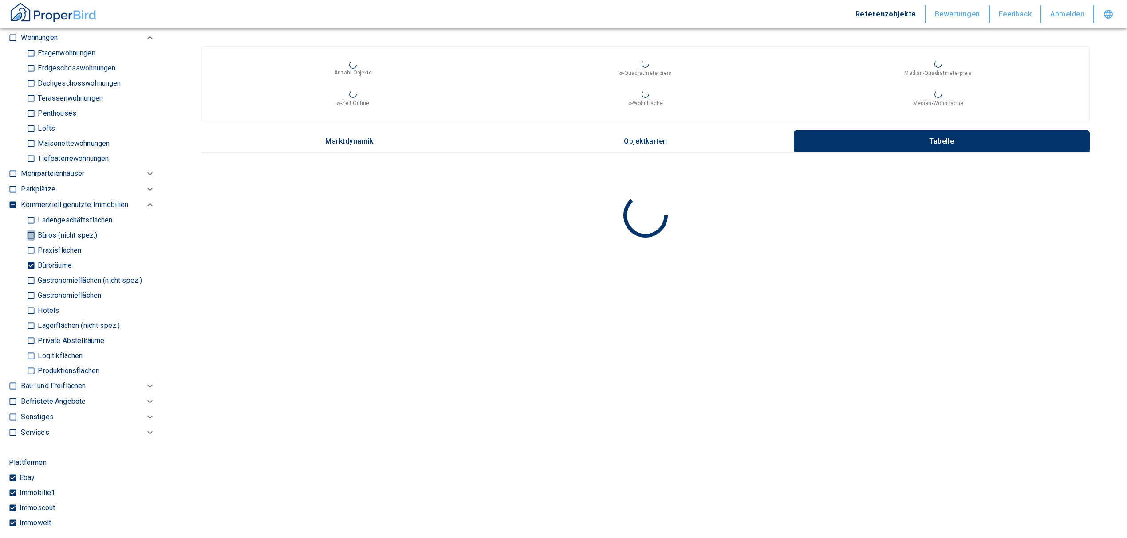
click at [28, 228] on input "Büros (nicht spez.)" at bounding box center [31, 236] width 9 height 16
checkbox input "true"
type input "2020"
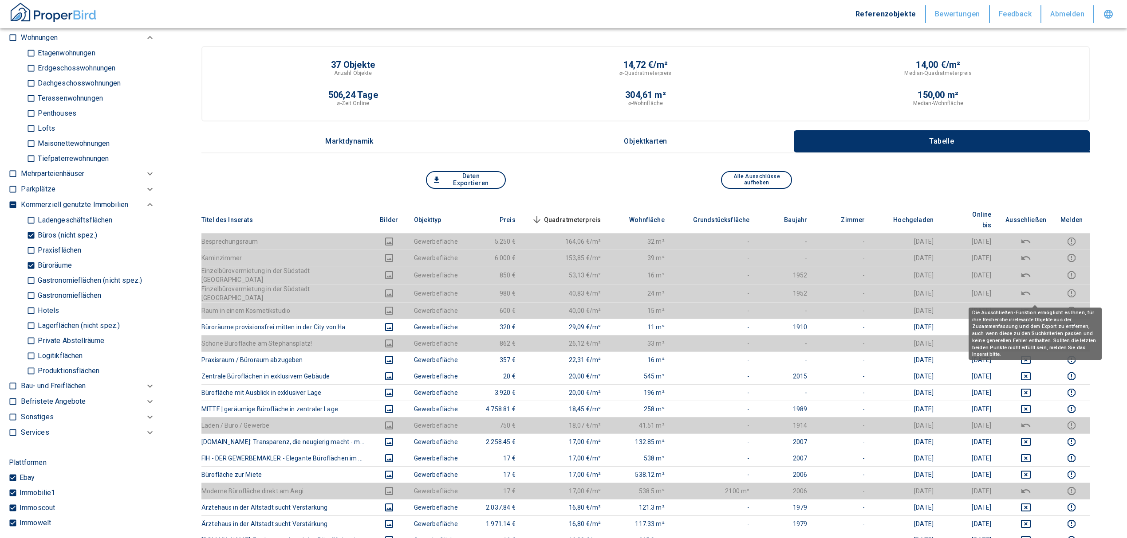
click at [1034, 307] on span at bounding box center [1034, 306] width 5 height 4
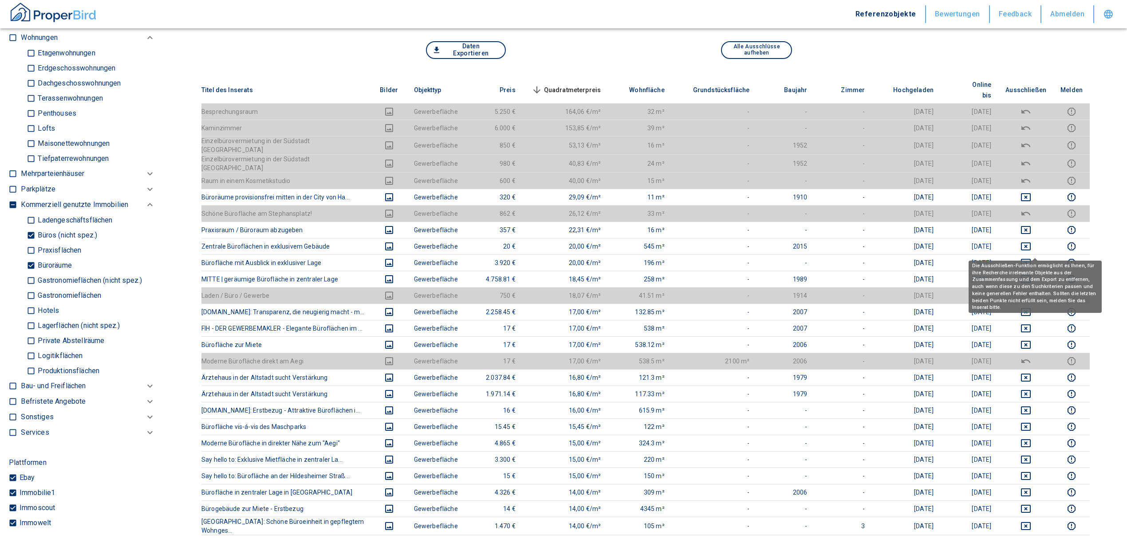
scroll to position [118, 0]
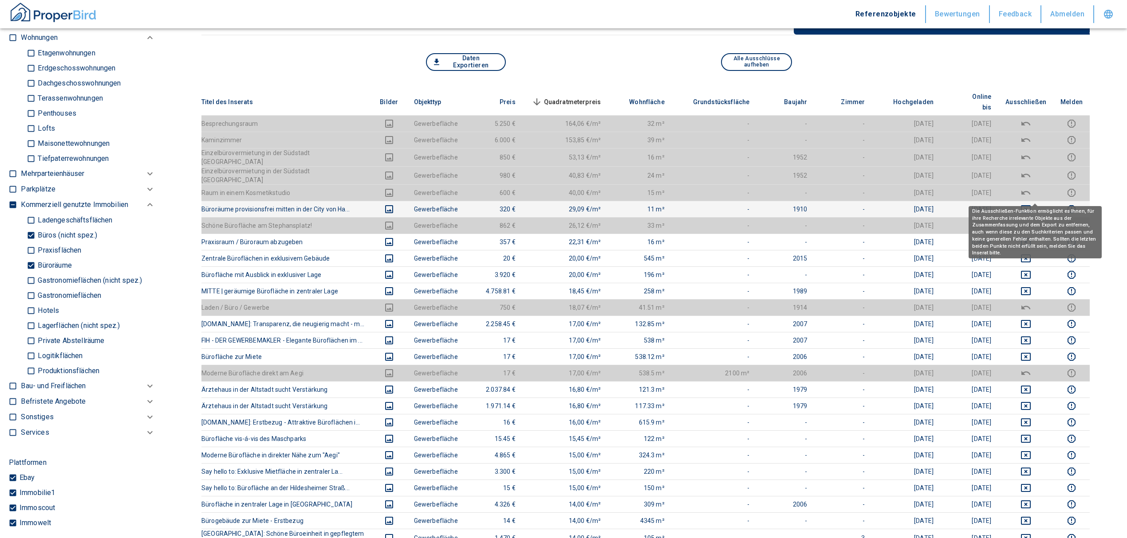
click at [1031, 204] on icon "deselect this listing" at bounding box center [1025, 209] width 11 height 11
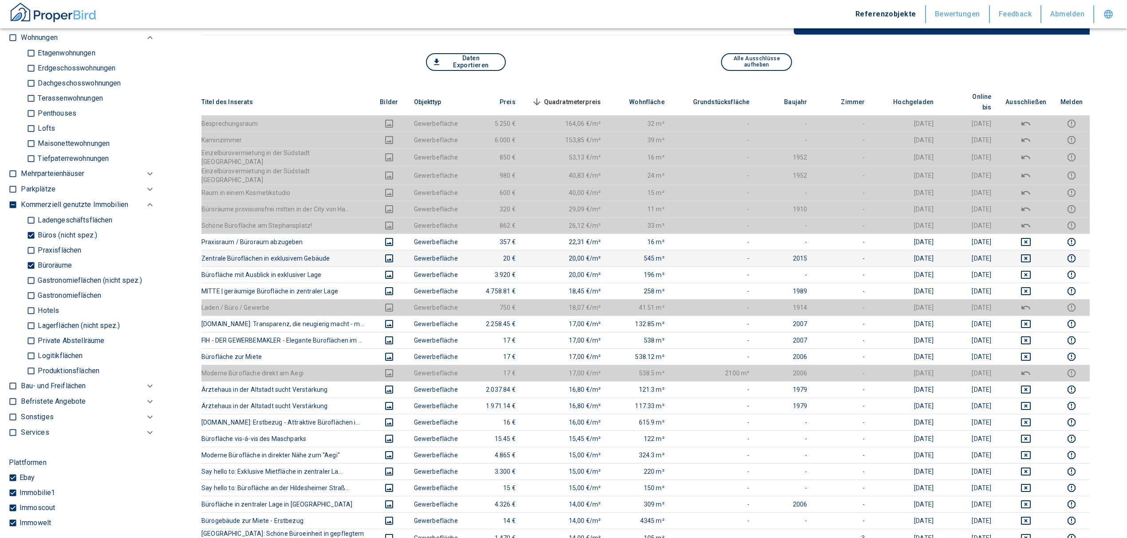
click at [1033, 250] on td at bounding box center [1025, 258] width 55 height 16
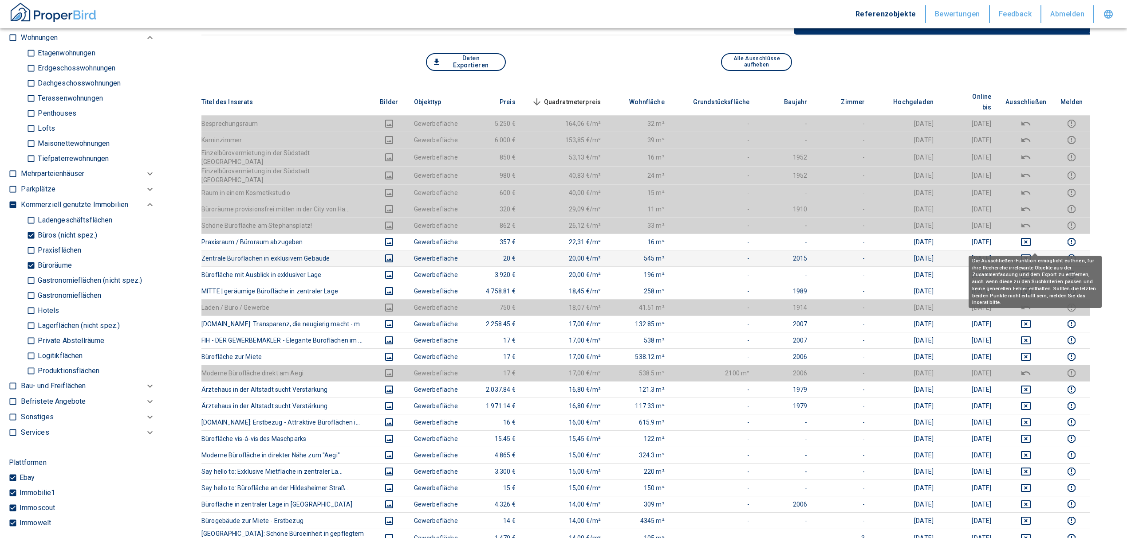
click at [1031, 253] on icon "deselect this listing" at bounding box center [1025, 258] width 11 height 11
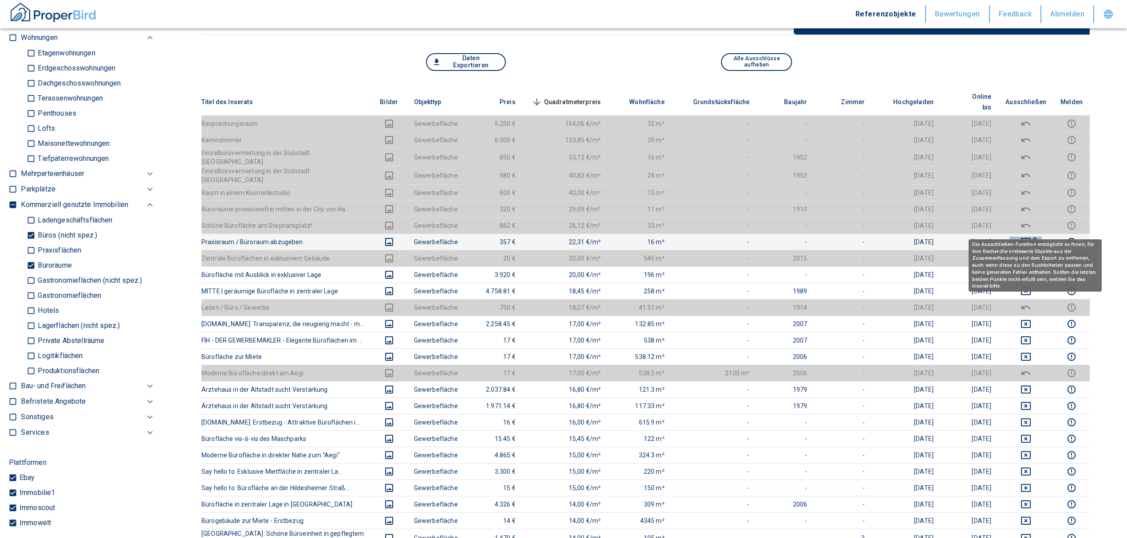
click at [1030, 238] on icon "deselect this listing" at bounding box center [1026, 242] width 10 height 8
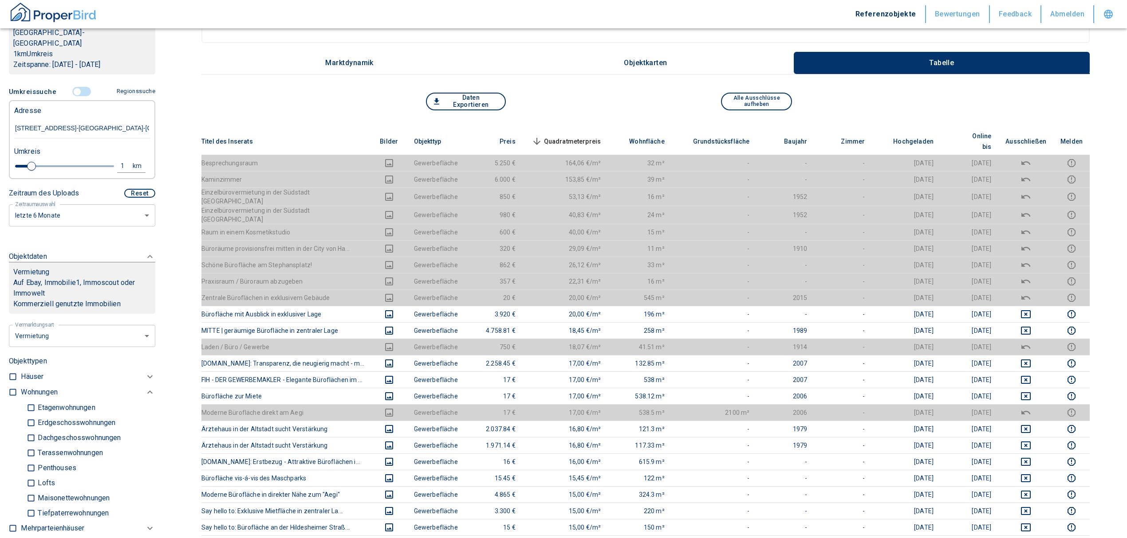
scroll to position [59, 0]
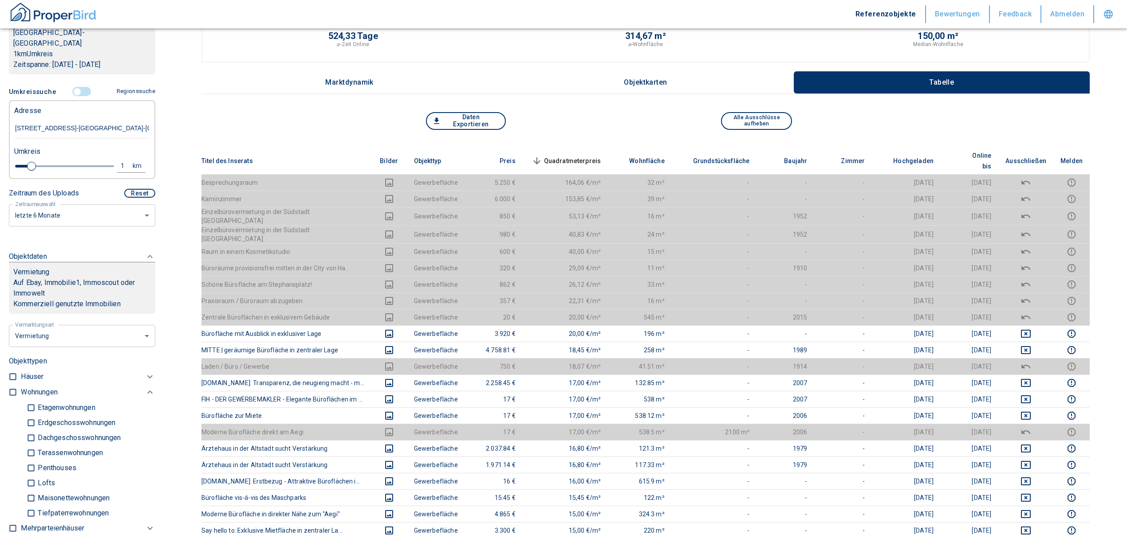
click at [598, 156] on span "Quadratmeterpreis sorted descending" at bounding box center [565, 161] width 71 height 11
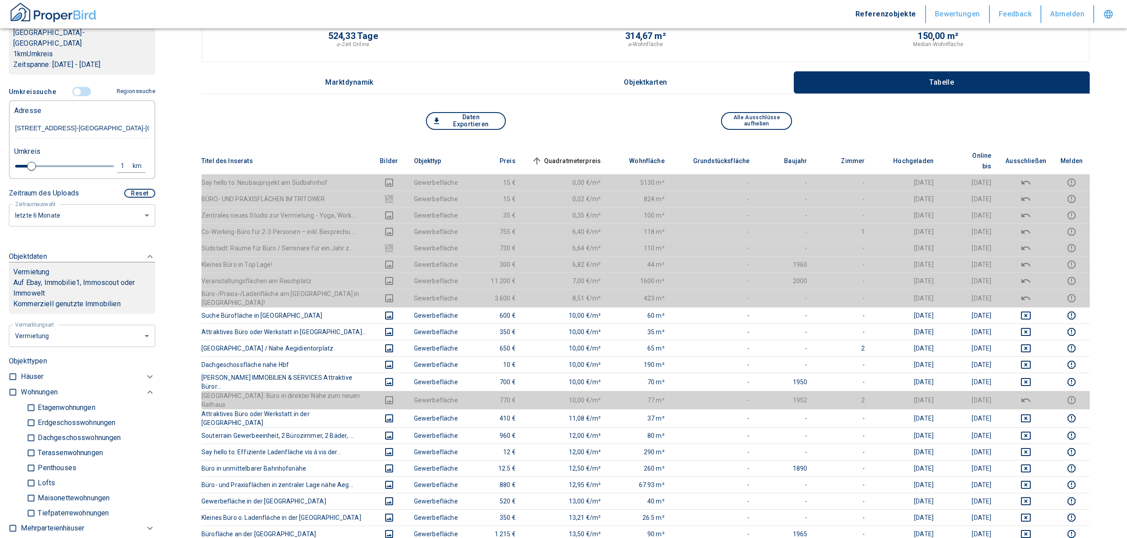
click at [598, 156] on span "Quadratmeterpreis sorted ascending" at bounding box center [565, 161] width 71 height 11
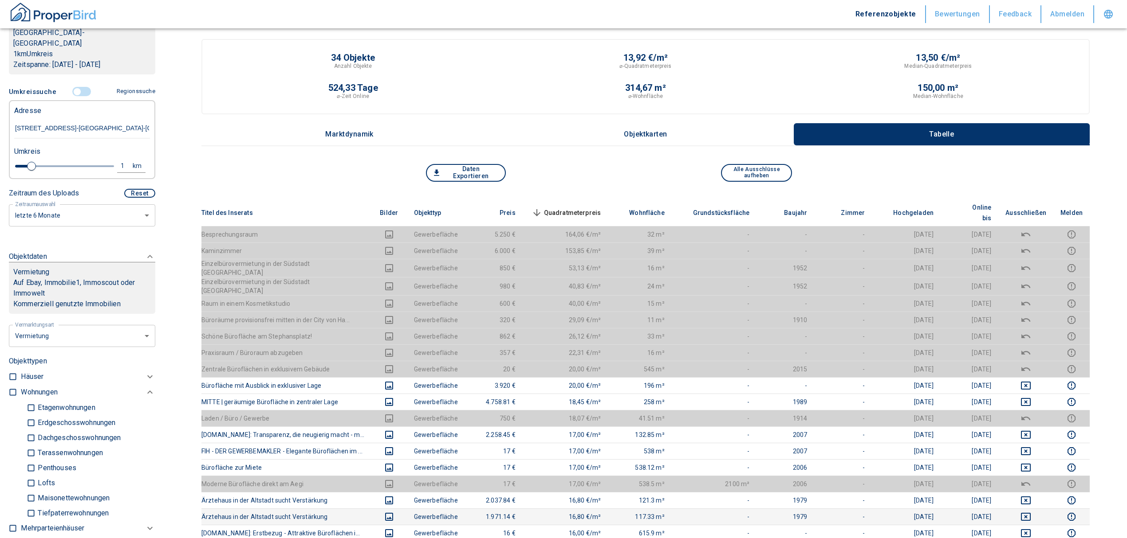
scroll to position [0, 0]
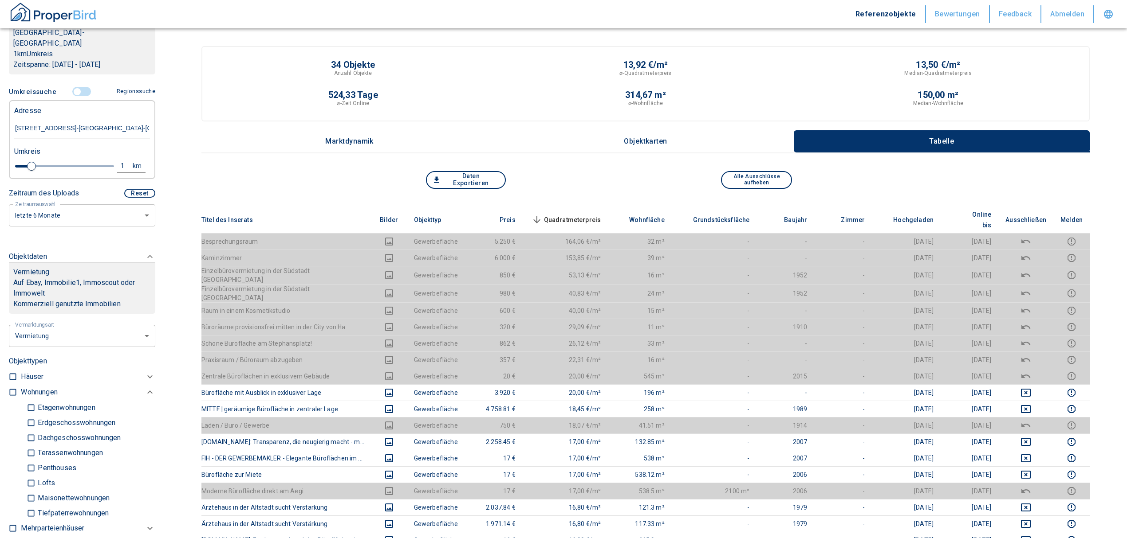
click at [575, 215] on span "Quadratmeterpreis sorted descending" at bounding box center [565, 220] width 71 height 11
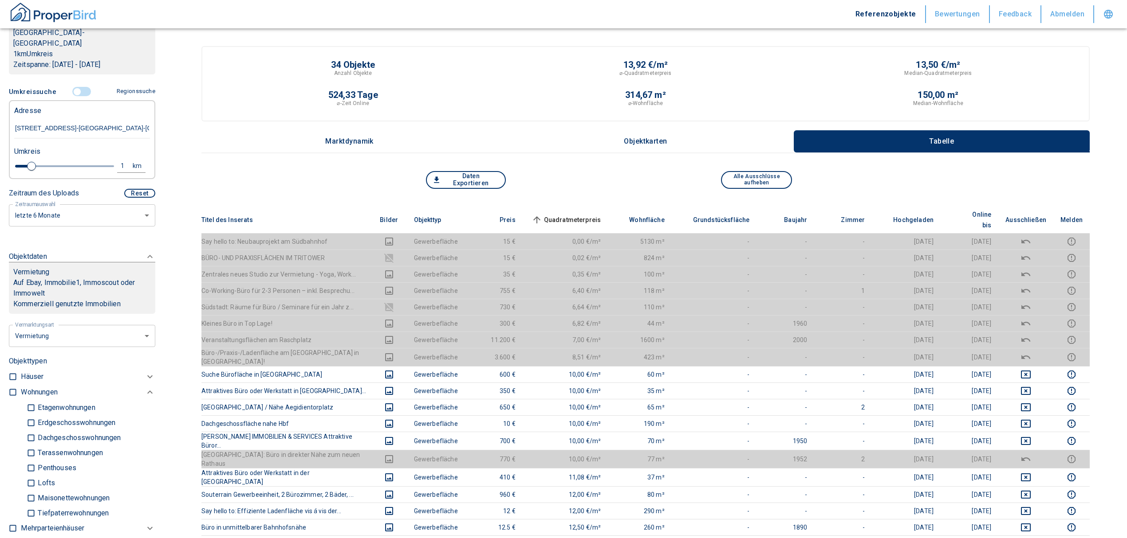
click at [77, 87] on input "controlled" at bounding box center [77, 92] width 27 height 10
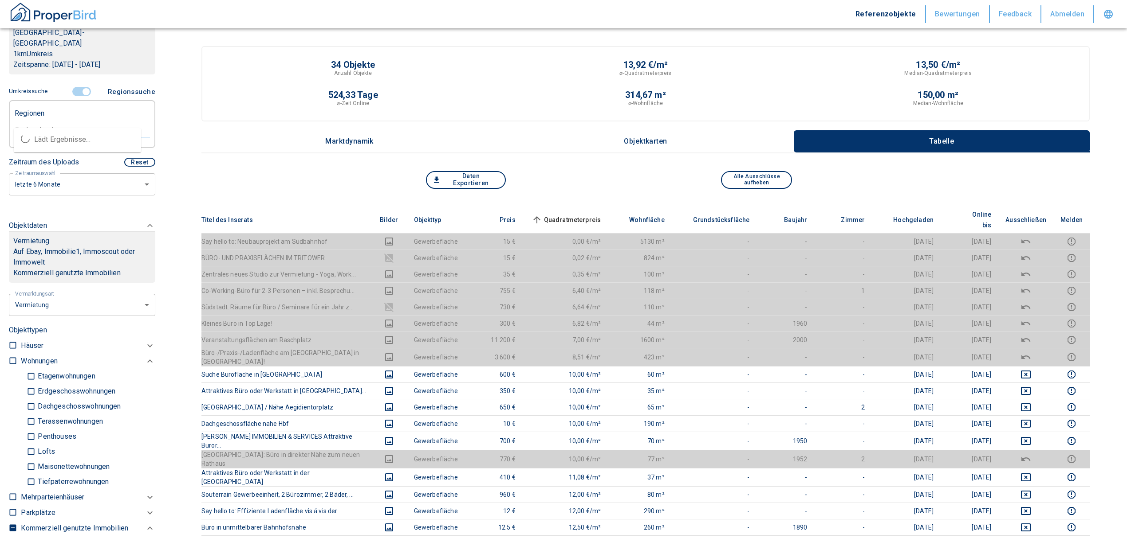
click at [59, 126] on input "text" at bounding box center [82, 130] width 136 height 8
click at [53, 137] on li "30169 [GEOGRAPHIC_DATA]" at bounding box center [77, 140] width 127 height 16
type input "30169"
type input "2020"
type input "30169 [GEOGRAPHIC_DATA]"
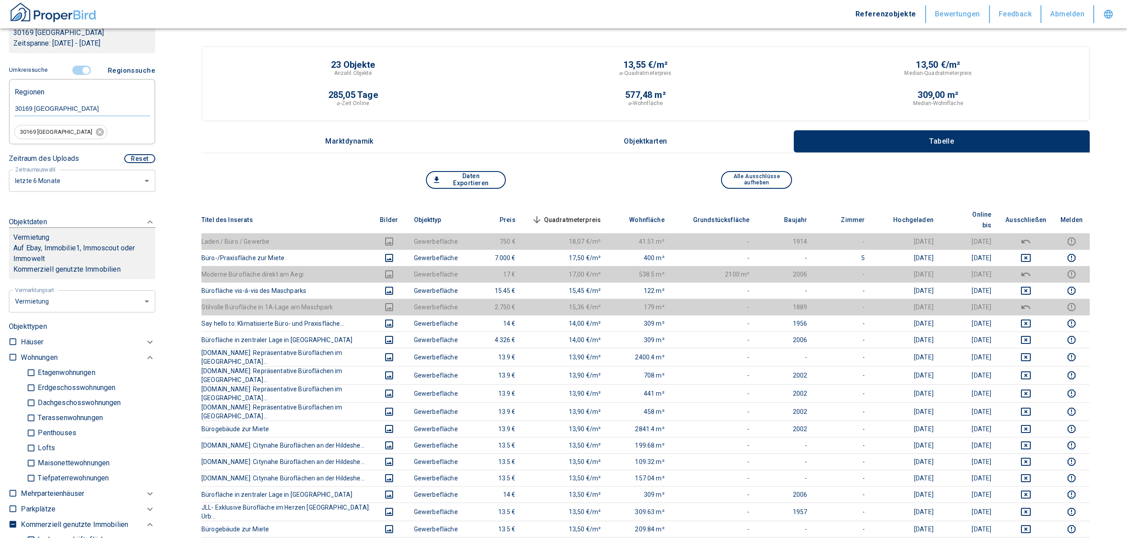
click at [578, 215] on span "Quadratmeterpreis sorted descending" at bounding box center [565, 220] width 71 height 11
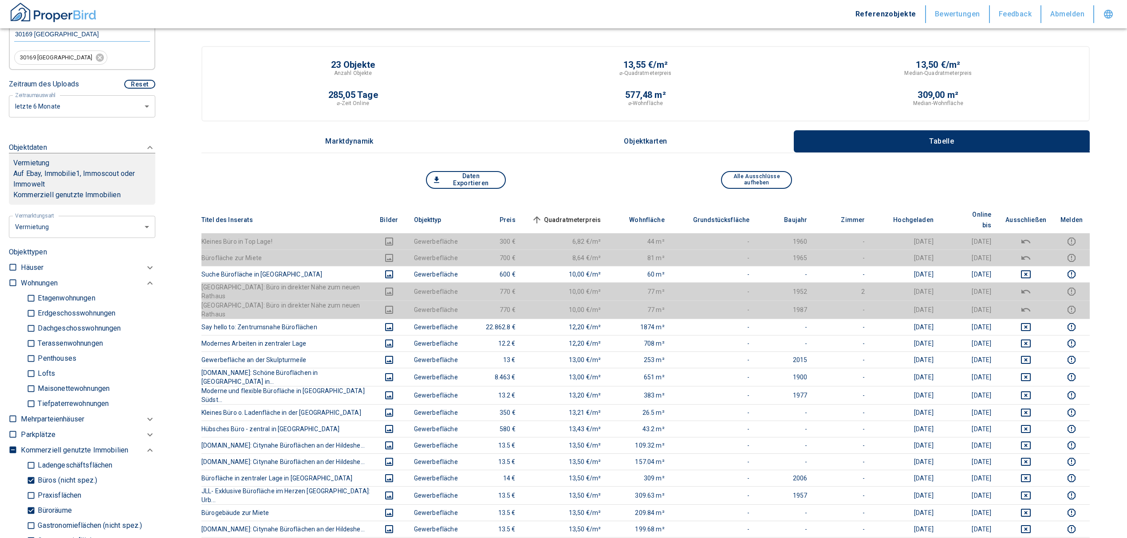
scroll to position [355, 0]
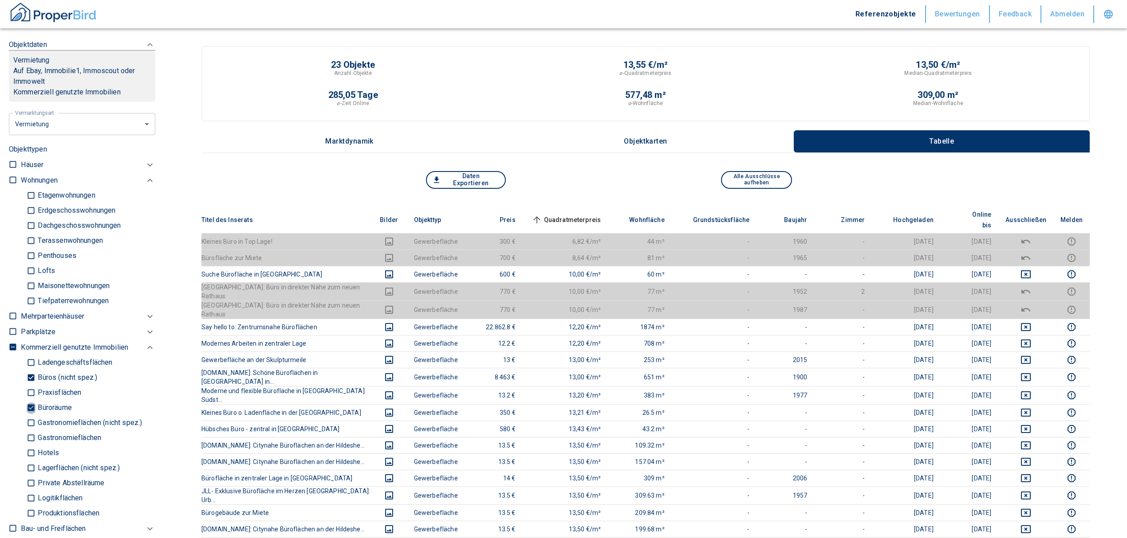
drag, startPoint x: 32, startPoint y: 407, endPoint x: 28, endPoint y: 401, distance: 7.3
click at [31, 407] on input "Büroräume" at bounding box center [31, 409] width 9 height 16
checkbox input "false"
type input "2020"
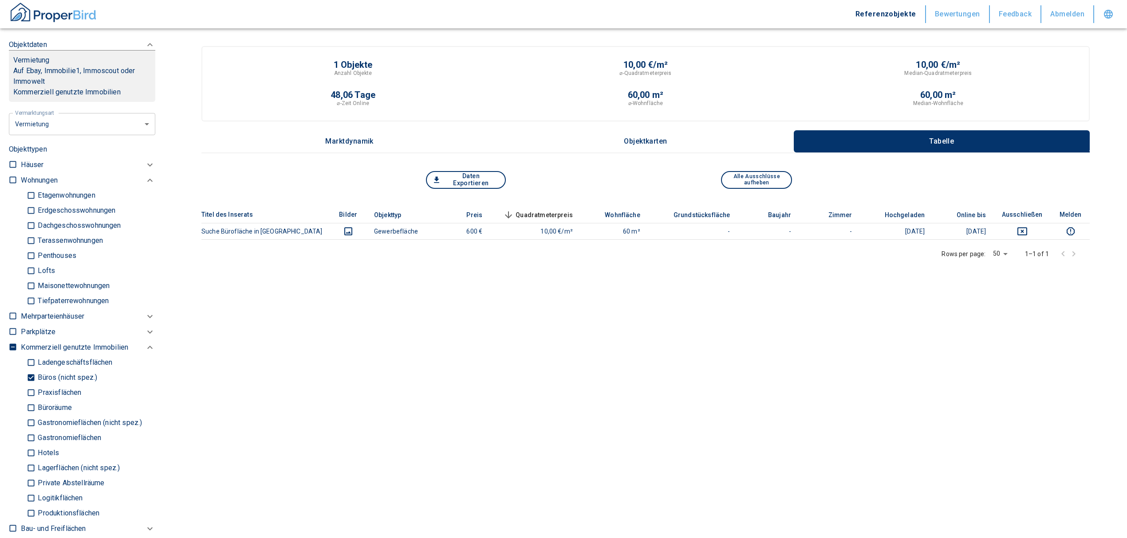
click at [29, 378] on input "Büros (nicht spez.)" at bounding box center [31, 378] width 9 height 16
checkbox input "false"
type input "2020"
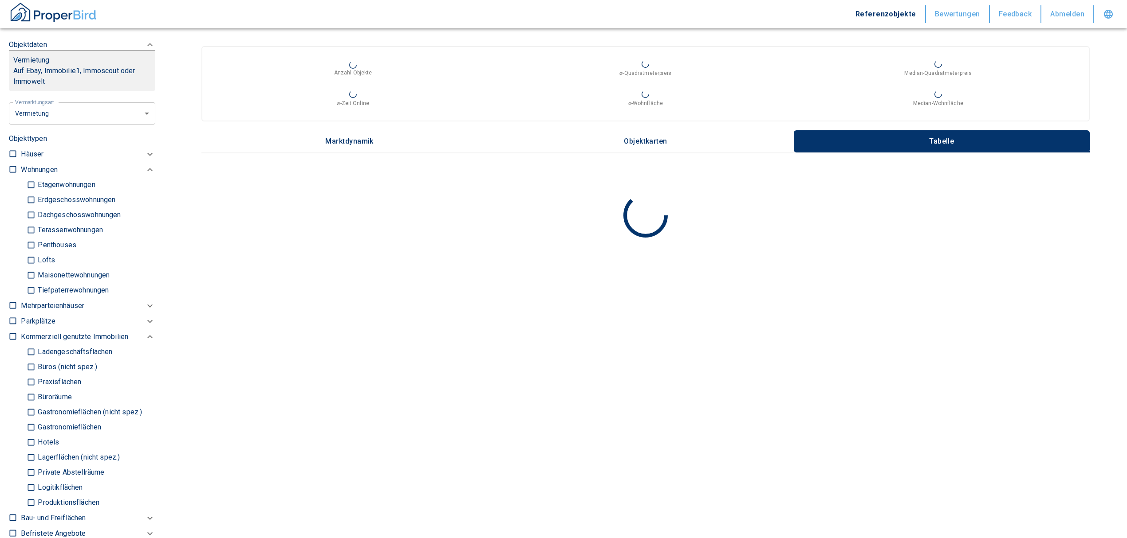
click at [29, 351] on input "Ladengeschäftsflächen" at bounding box center [31, 353] width 9 height 16
checkbox input "true"
type input "2020"
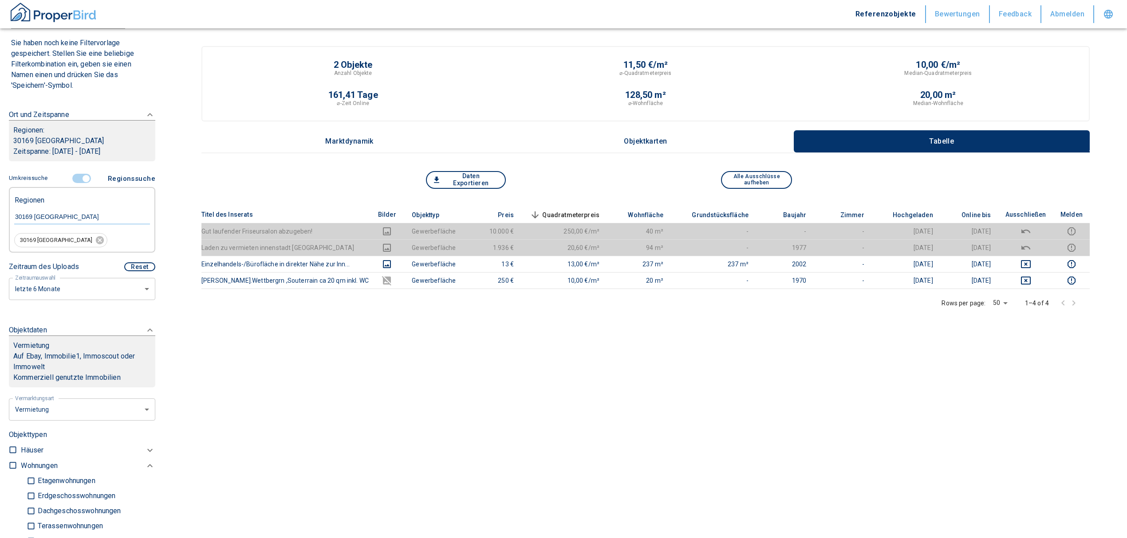
scroll to position [59, 0]
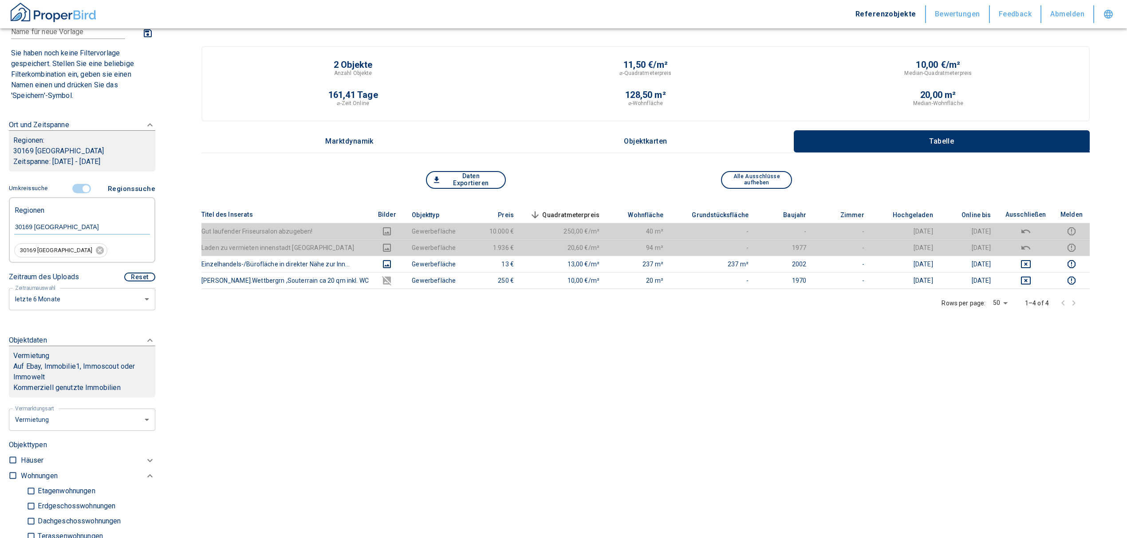
click at [83, 192] on input "controlled" at bounding box center [86, 189] width 27 height 10
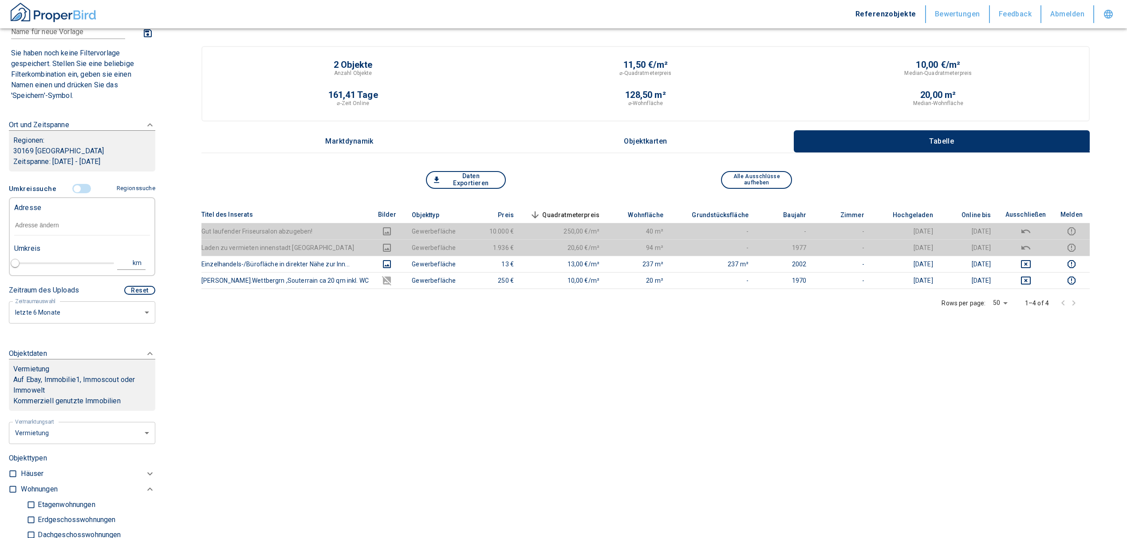
click at [55, 221] on input "text" at bounding box center [82, 226] width 136 height 20
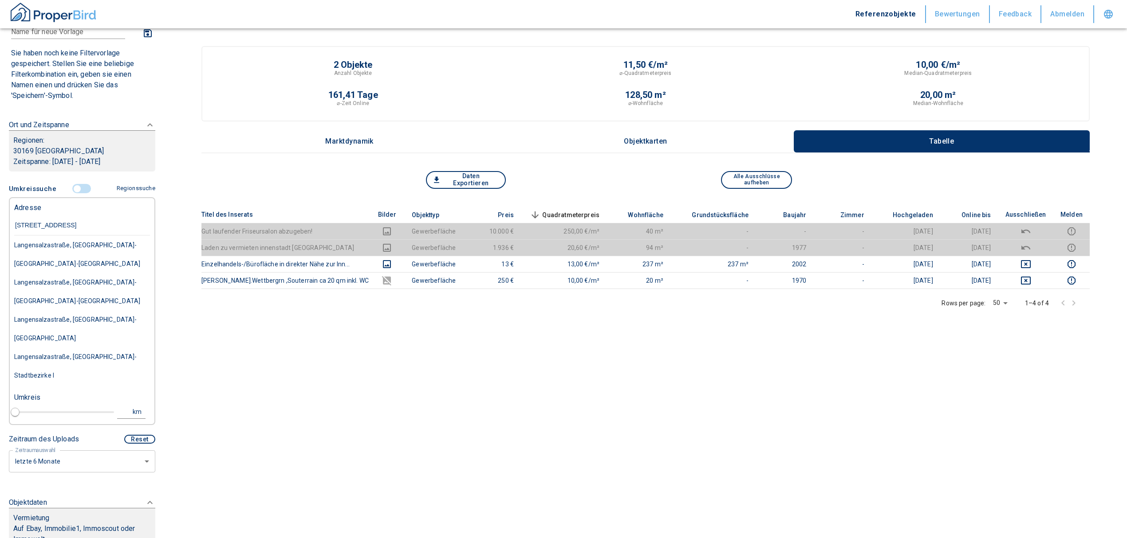
type input "[STREET_ADDRESS]"
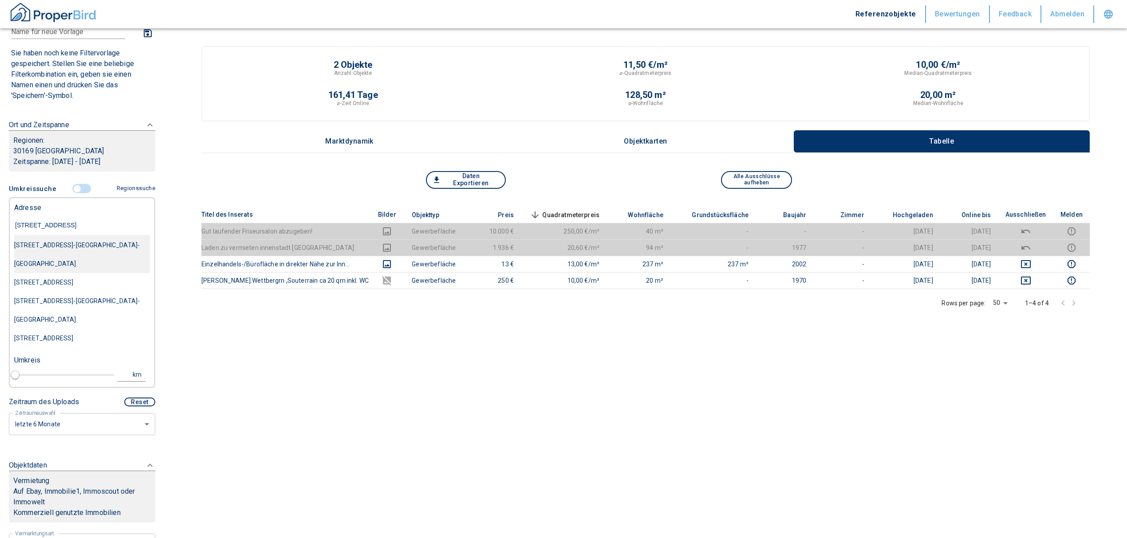
click at [72, 247] on div "[STREET_ADDRESS]-[GEOGRAPHIC_DATA]-[GEOGRAPHIC_DATA]" at bounding box center [82, 254] width 136 height 37
type input "2020"
type input "[STREET_ADDRESS]-[GEOGRAPHIC_DATA]-[GEOGRAPHIC_DATA]"
type input "1"
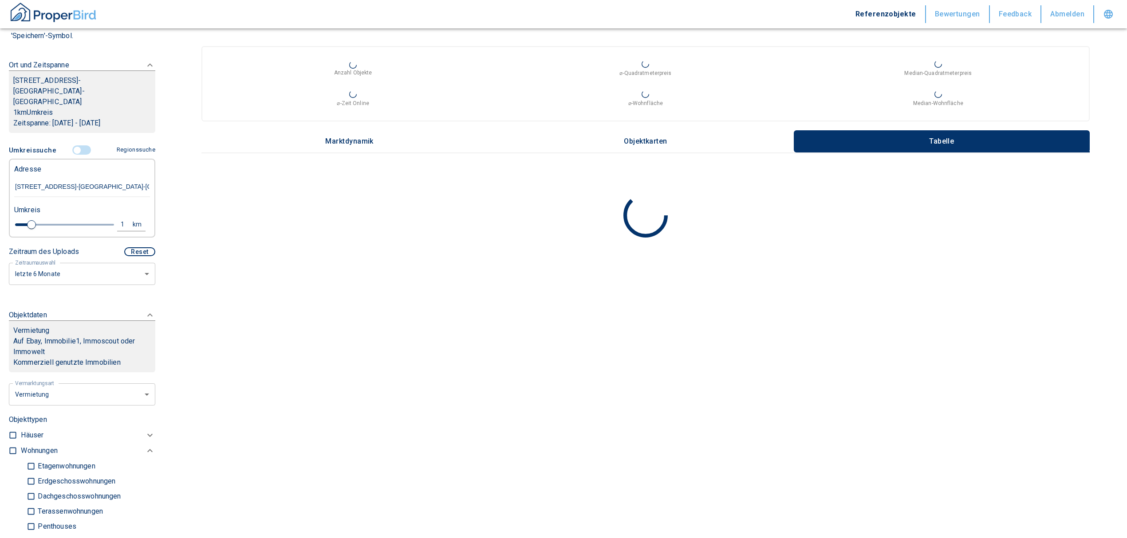
scroll to position [118, 0]
type input "[STREET_ADDRESS]-[GEOGRAPHIC_DATA]-[GEOGRAPHIC_DATA]"
type input "2020"
type input "1.2"
type input "2020"
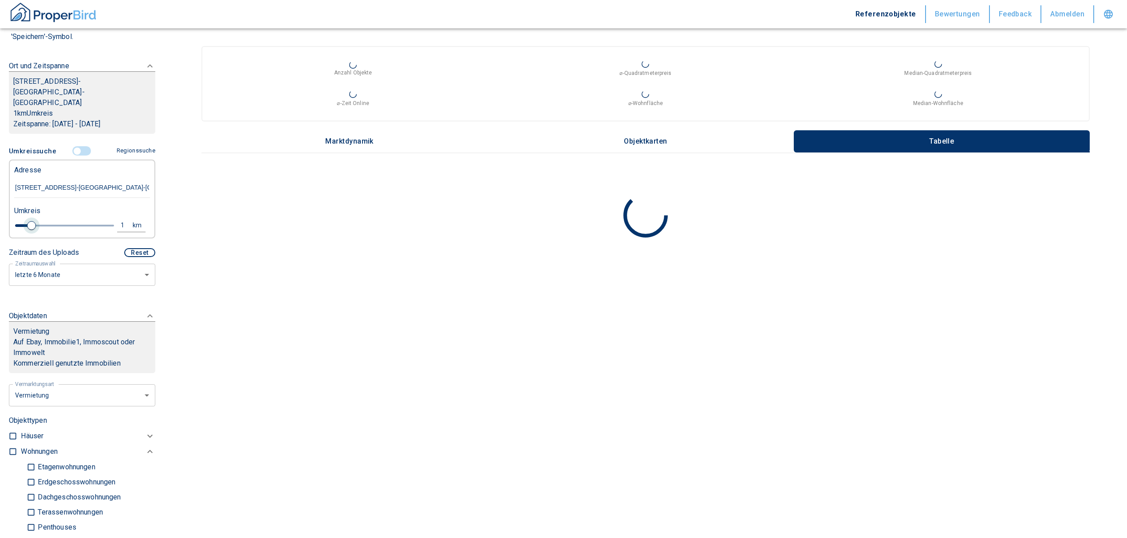
type input "1.4"
type input "2020"
type input "1.6"
type input "2020"
type input "1.8"
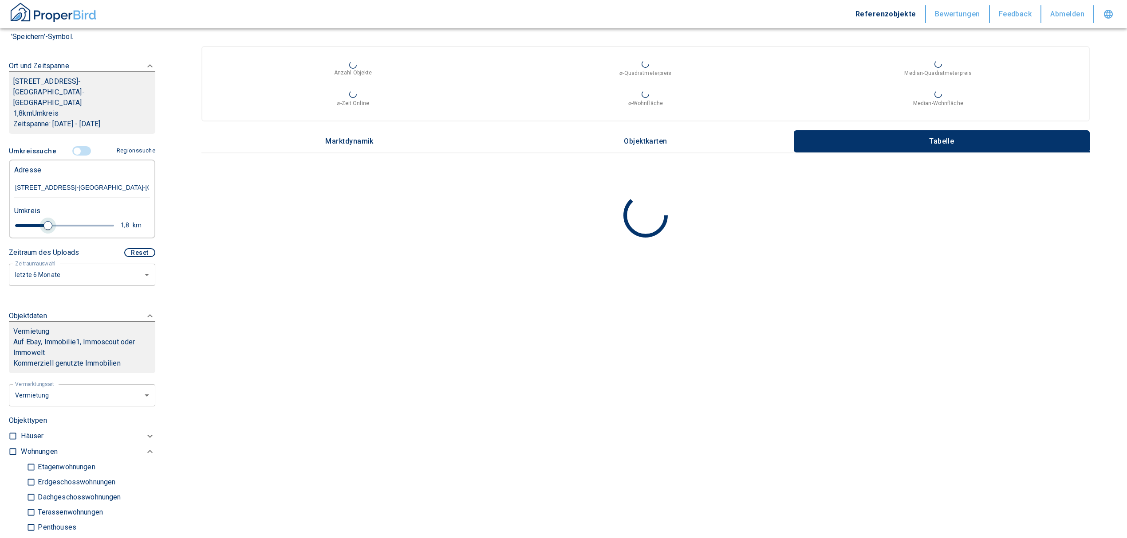
type input "2020"
type input "2"
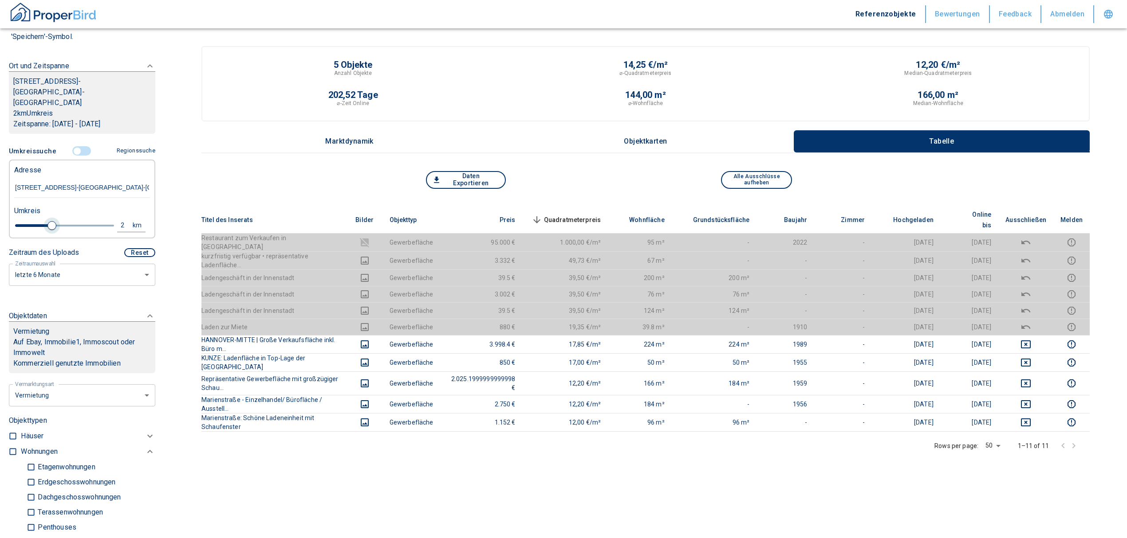
drag, startPoint x: 32, startPoint y: 215, endPoint x: 51, endPoint y: 213, distance: 19.6
click at [51, 221] on span at bounding box center [51, 225] width 9 height 9
type input "2020"
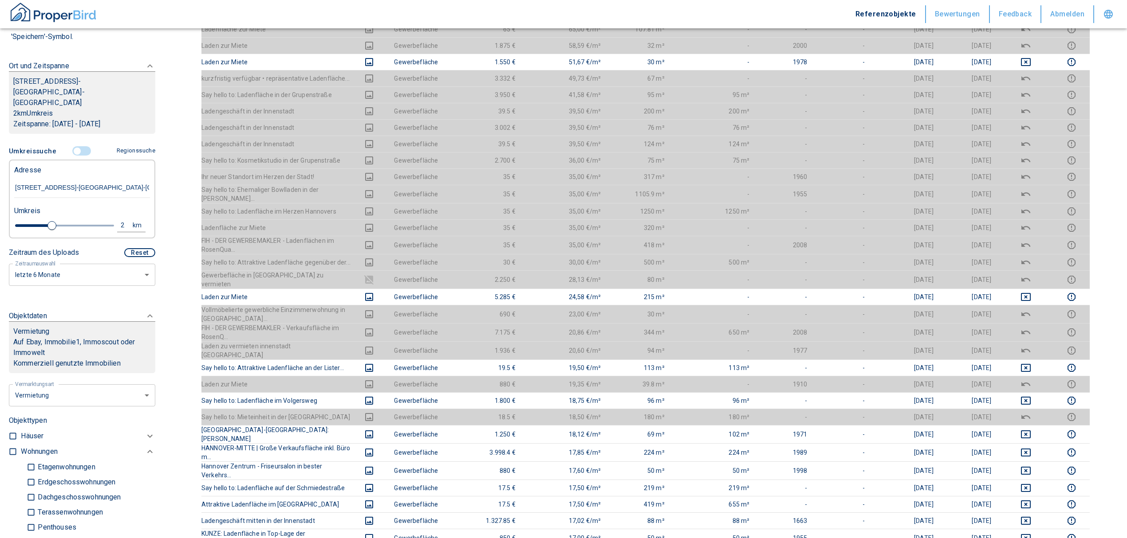
scroll to position [473, 0]
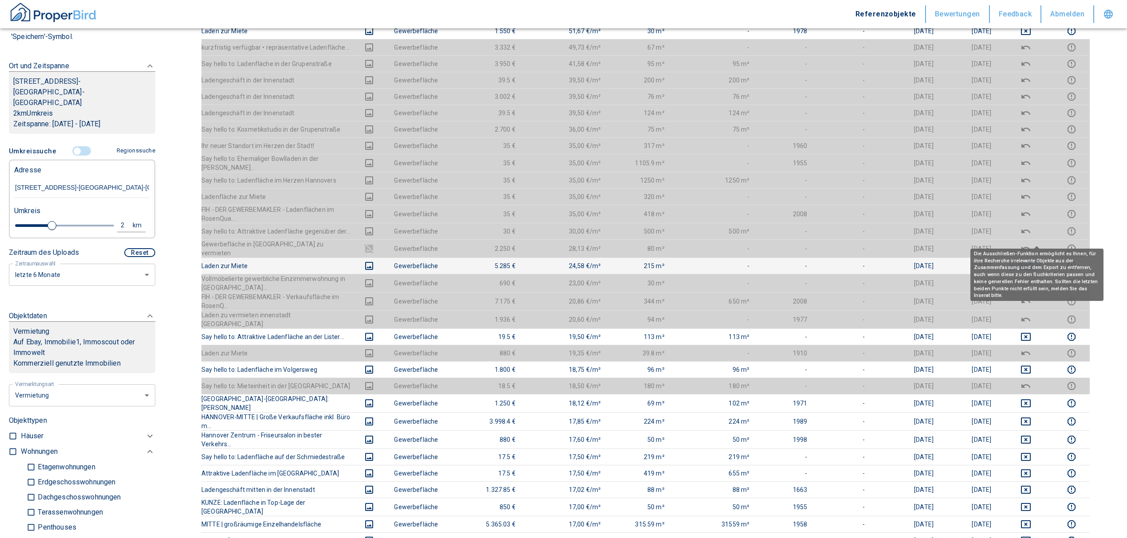
click at [1030, 262] on icon "deselect this listing" at bounding box center [1026, 266] width 10 height 8
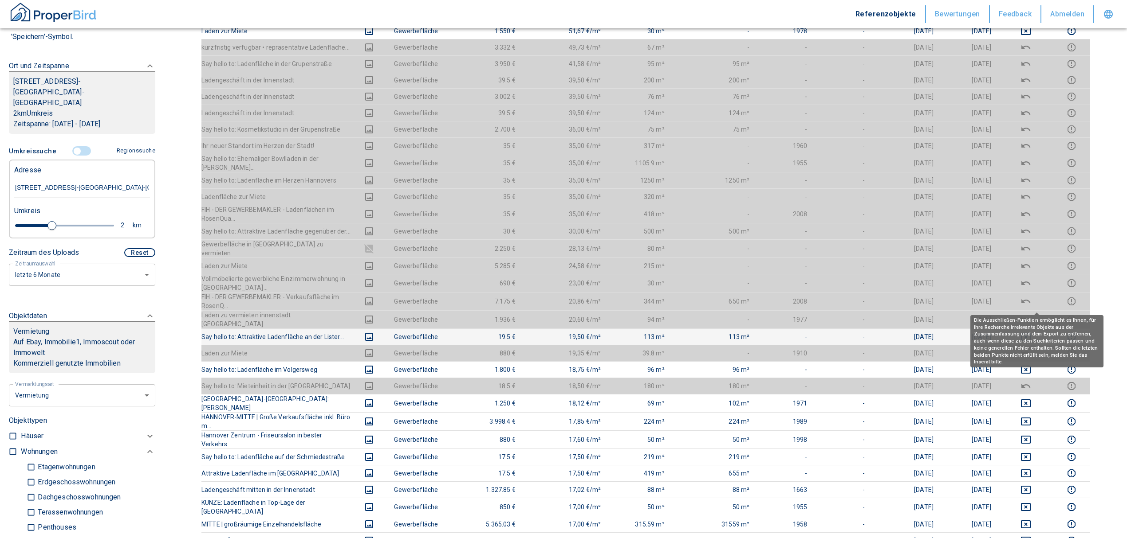
click at [1030, 333] on icon "deselect this listing" at bounding box center [1026, 337] width 10 height 8
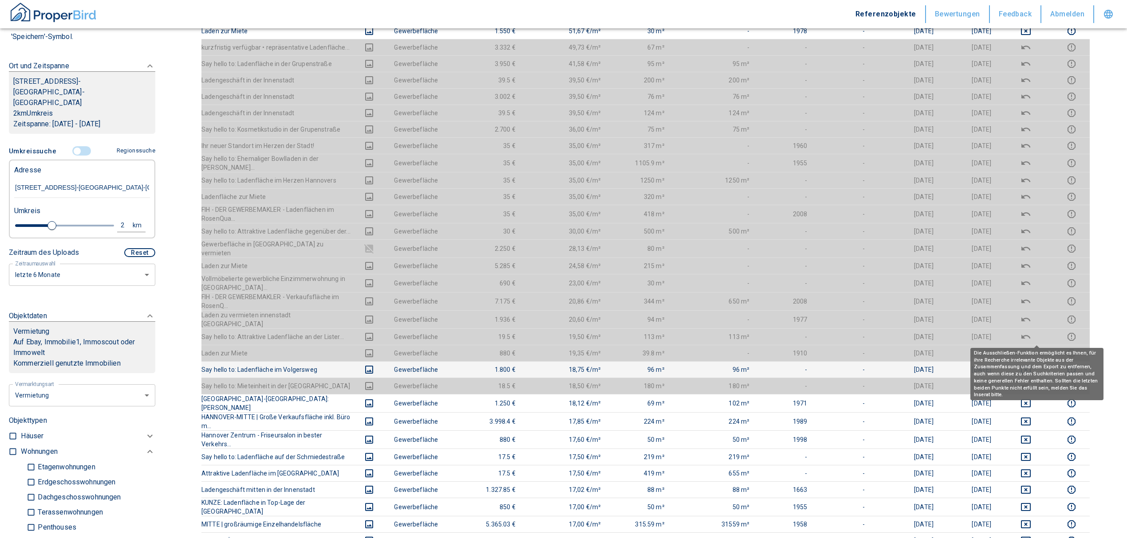
click at [1030, 366] on icon "deselect this listing" at bounding box center [1026, 370] width 10 height 8
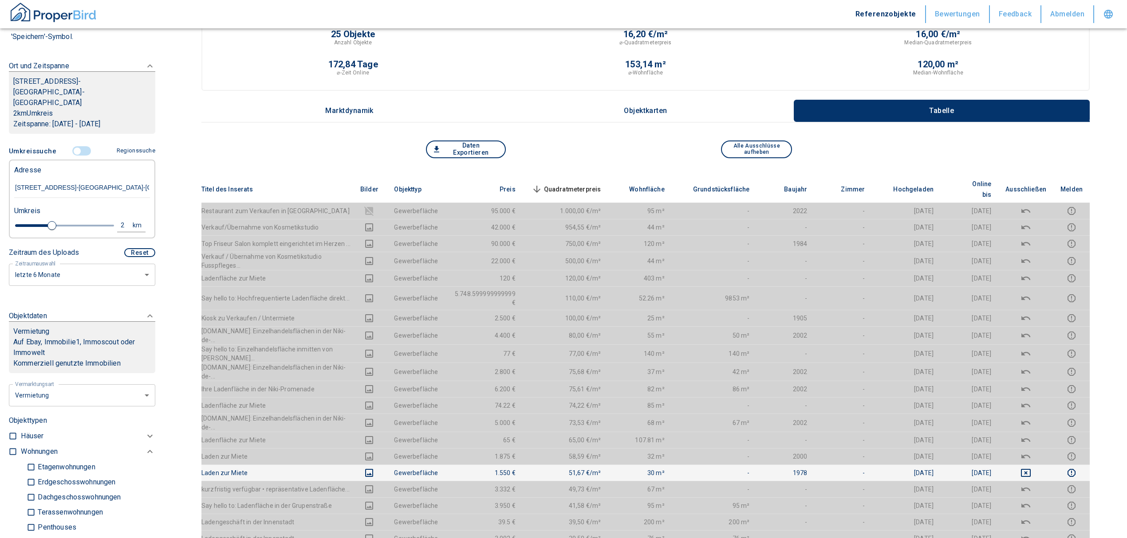
scroll to position [59, 0]
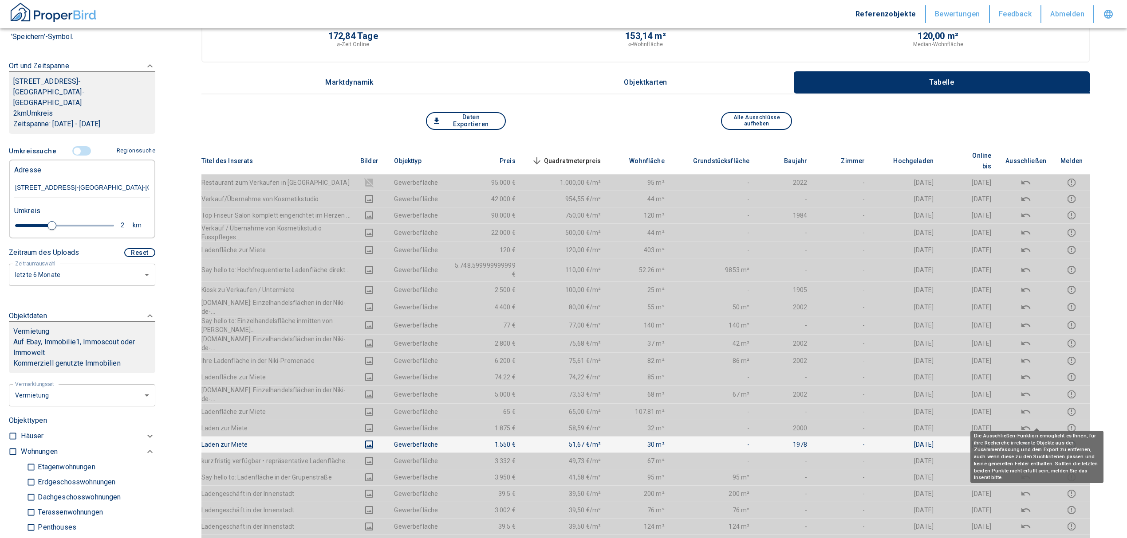
click at [1030, 441] on icon "deselect this listing" at bounding box center [1026, 445] width 10 height 8
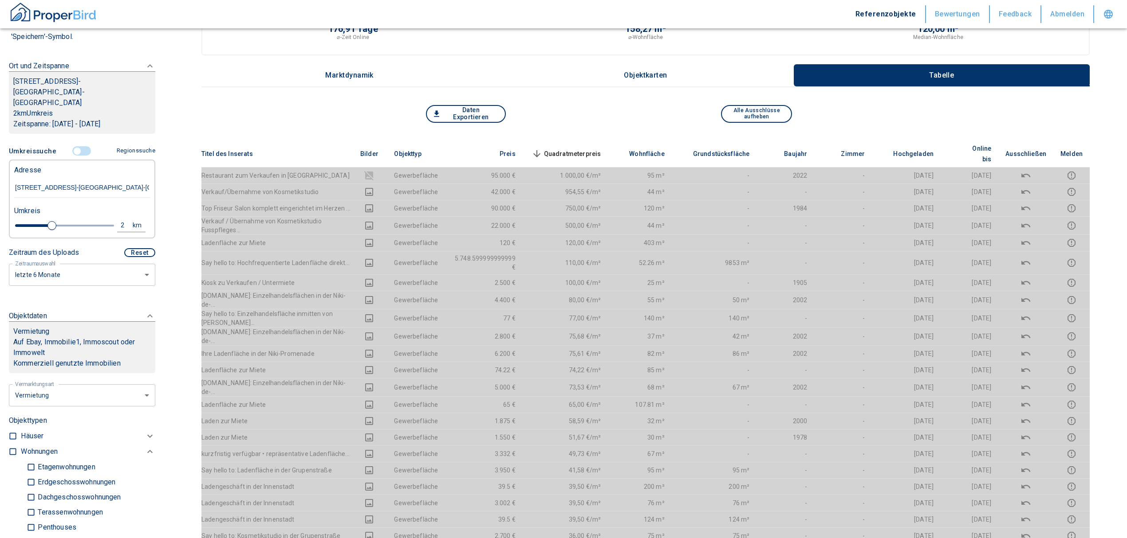
scroll to position [0, 0]
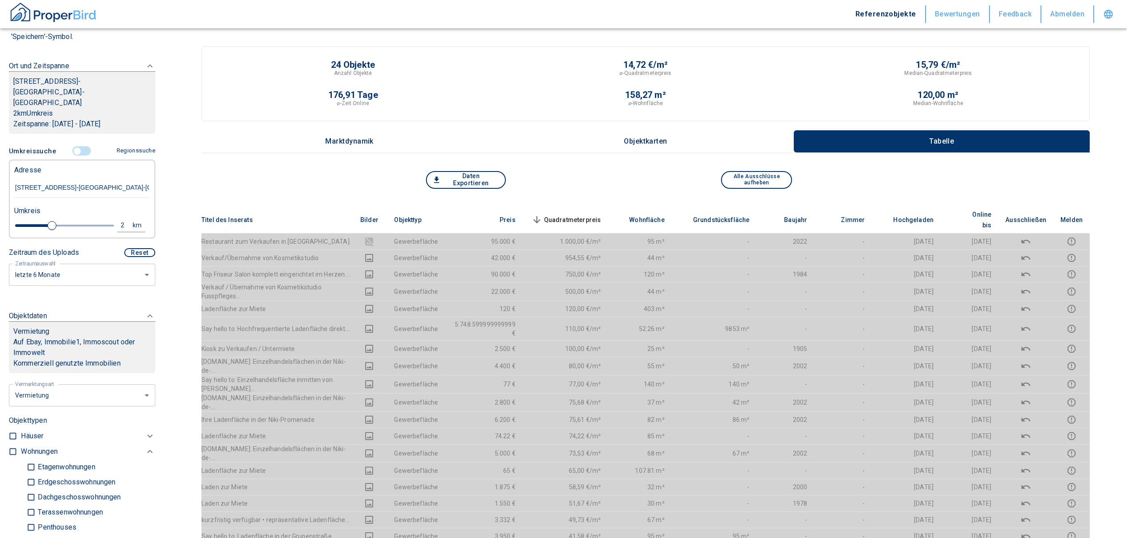
click at [583, 215] on span "Quadratmeterpreis sorted descending" at bounding box center [565, 220] width 71 height 11
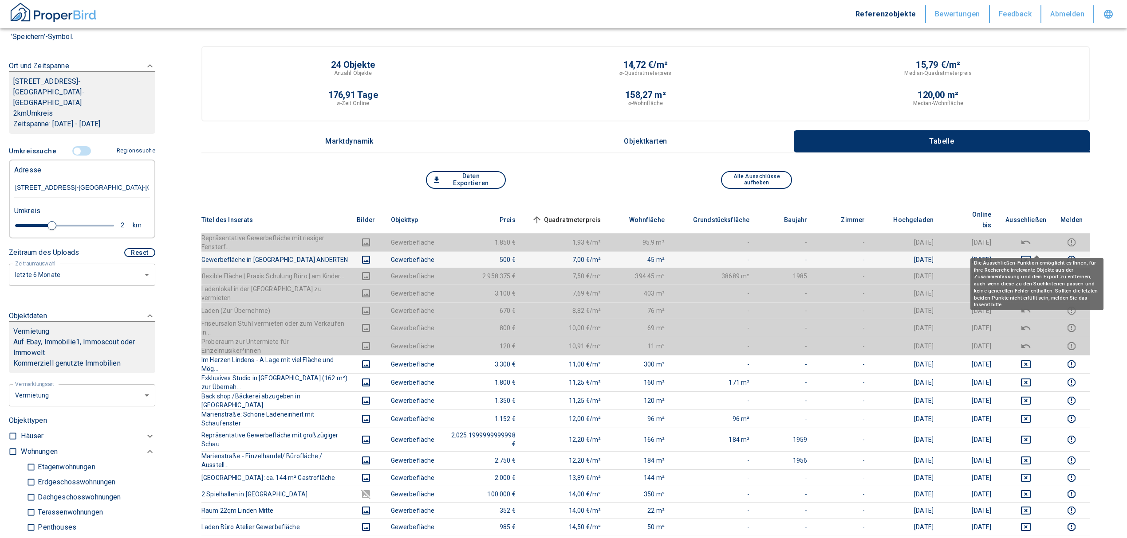
click at [1030, 256] on icon "deselect this listing" at bounding box center [1026, 260] width 10 height 8
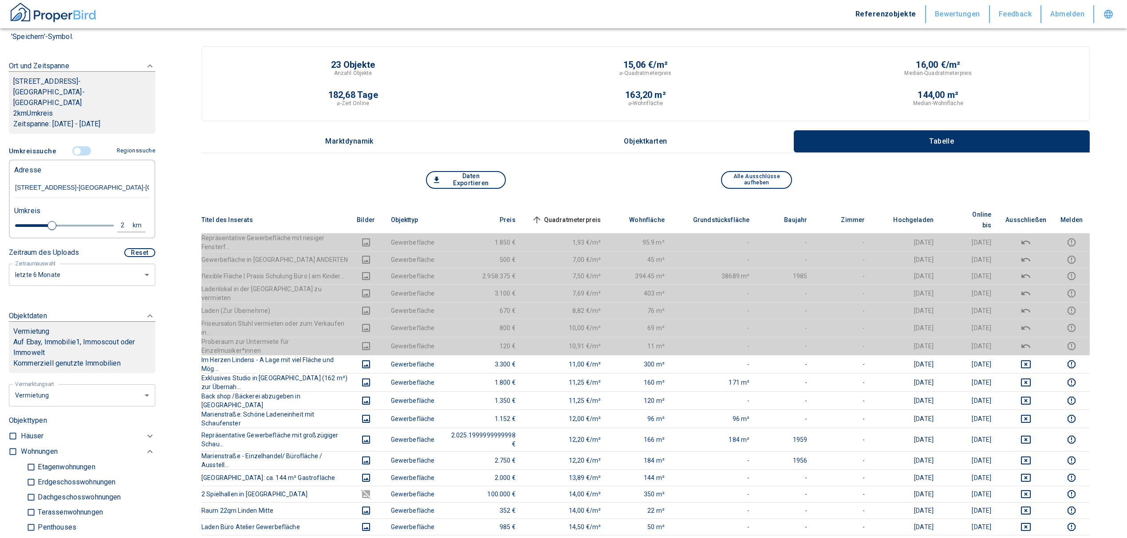
click at [575, 215] on span "Quadratmeterpreis sorted ascending" at bounding box center [565, 220] width 71 height 11
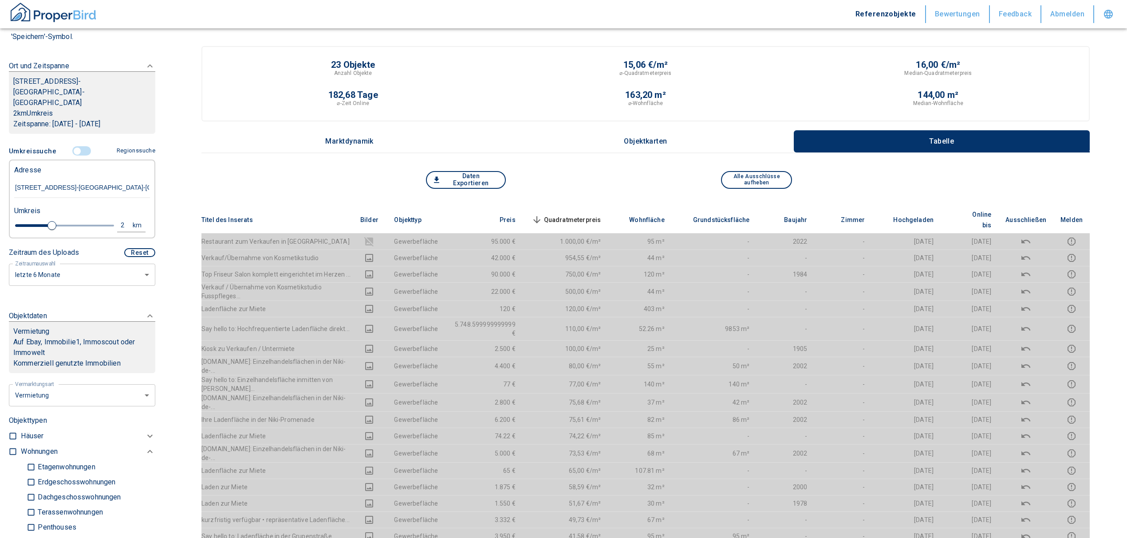
click at [599, 215] on span "Quadratmeterpreis sorted descending" at bounding box center [565, 220] width 71 height 11
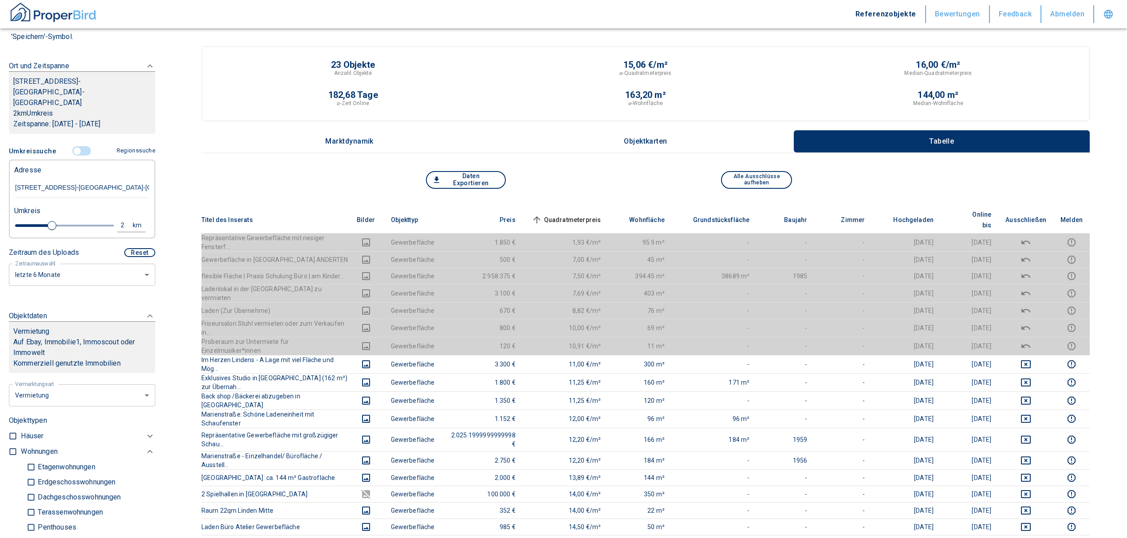
click at [601, 215] on span "Quadratmeterpreis sorted ascending" at bounding box center [565, 220] width 71 height 11
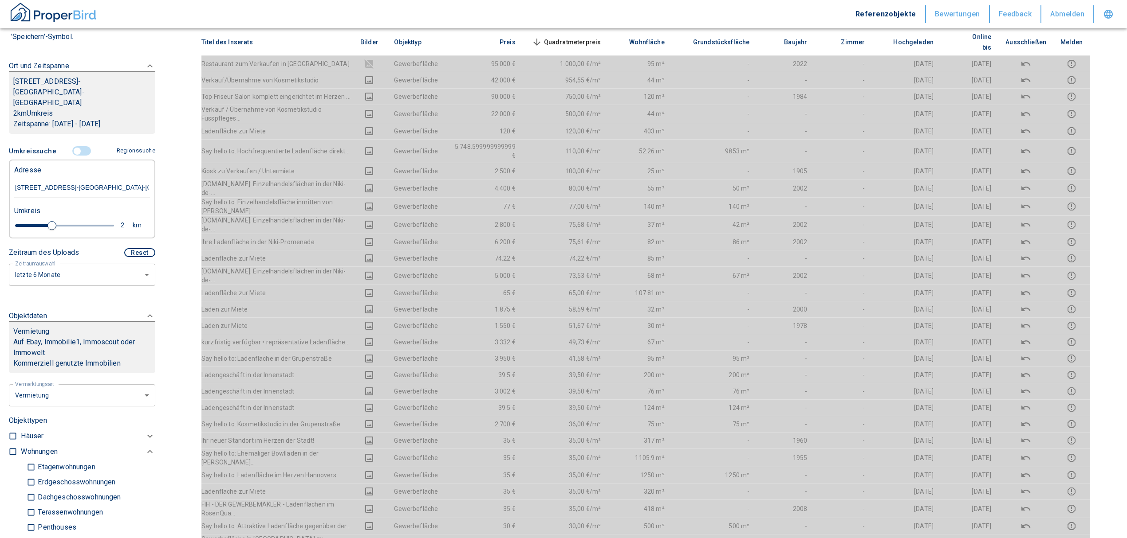
scroll to position [177, 0]
click at [595, 37] on span "Quadratmeterpreis sorted descending" at bounding box center [565, 42] width 71 height 11
